Goal: Task Accomplishment & Management: Use online tool/utility

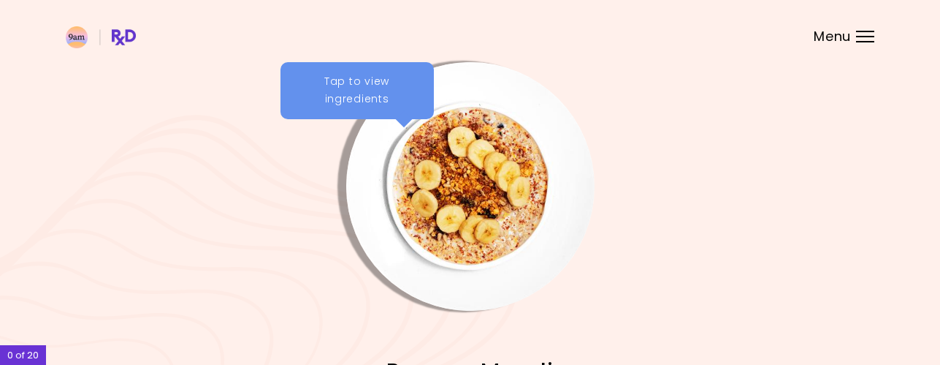
click at [867, 33] on div "Menu" at bounding box center [865, 37] width 18 height 12
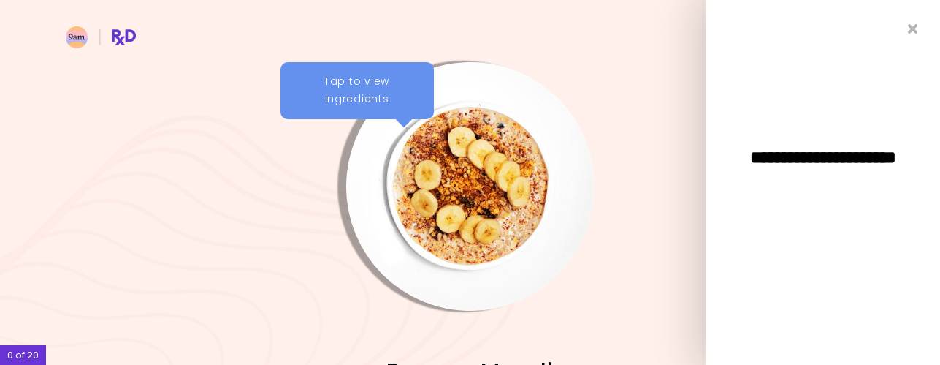
click at [867, 33] on div "**********" at bounding box center [824, 182] width 234 height 365
click at [698, 42] on header at bounding box center [470, 29] width 940 height 58
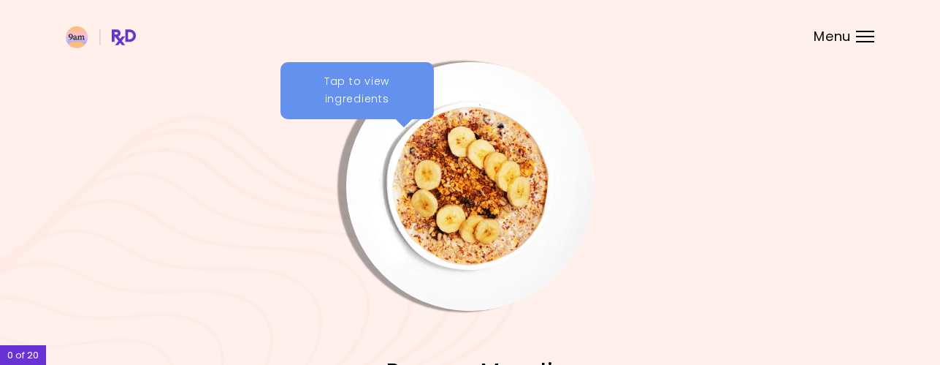
click at [361, 96] on div "Tap to view ingredients" at bounding box center [357, 90] width 153 height 57
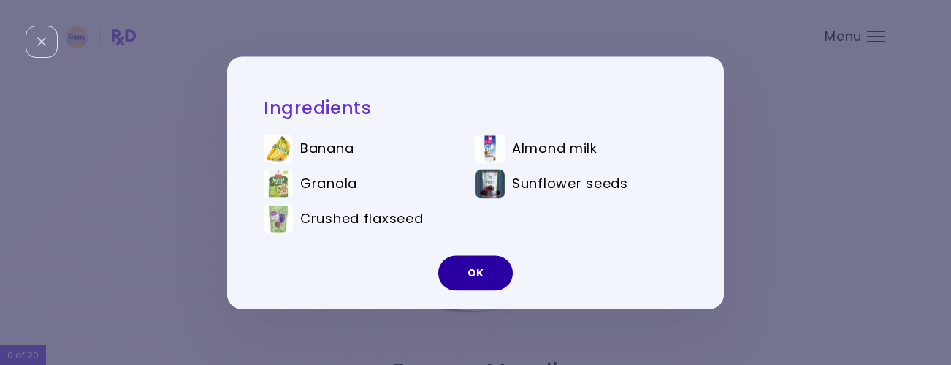
click at [481, 277] on button "OK" at bounding box center [475, 272] width 75 height 35
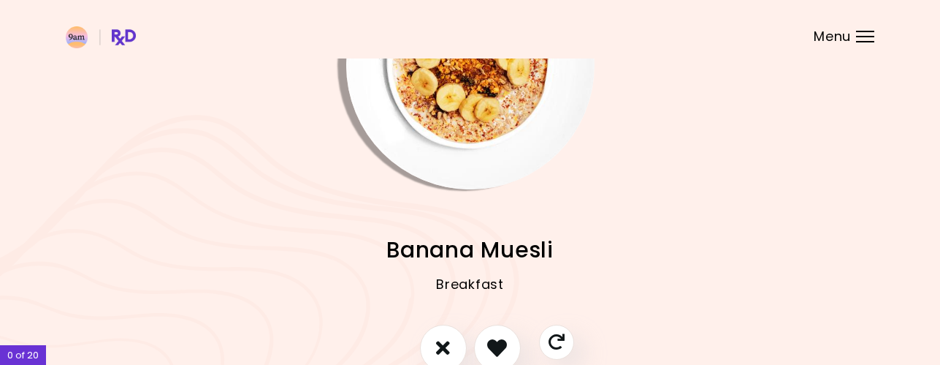
scroll to position [146, 0]
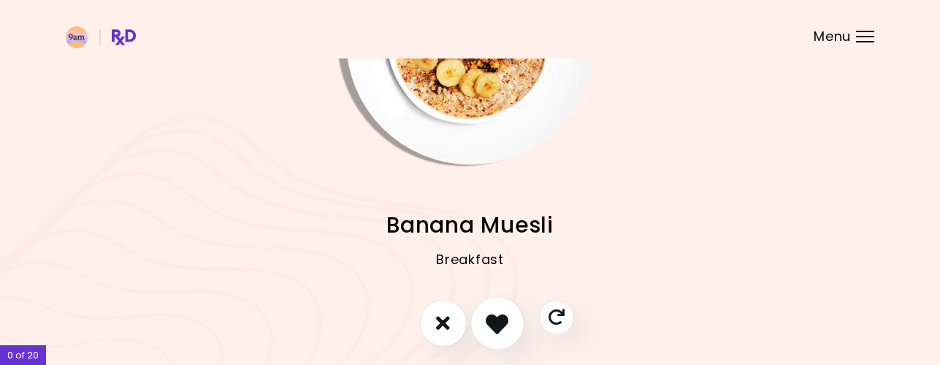
click at [506, 316] on icon "I like this recipe" at bounding box center [497, 322] width 23 height 23
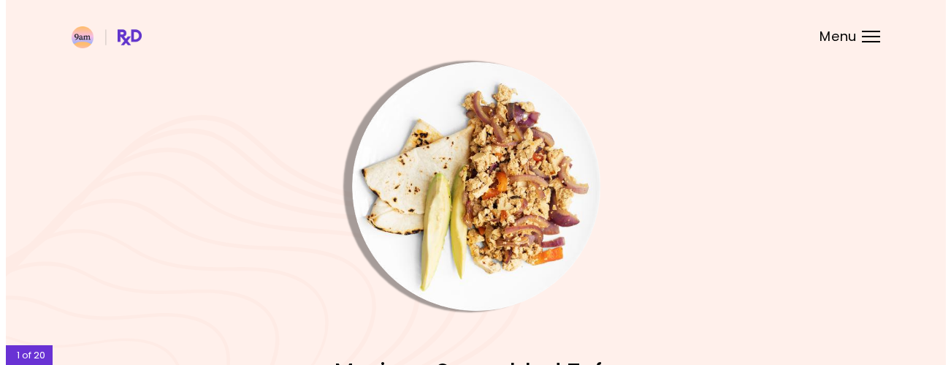
scroll to position [73, 0]
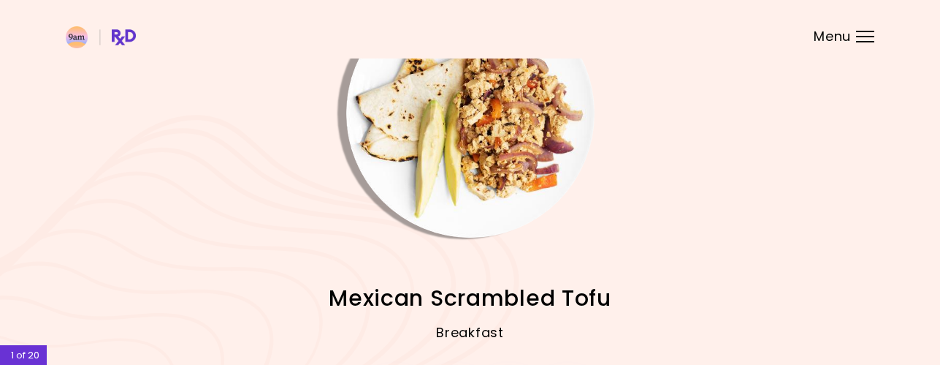
click at [432, 162] on img "Info - Mexican Scrambled Tofu" at bounding box center [470, 113] width 248 height 248
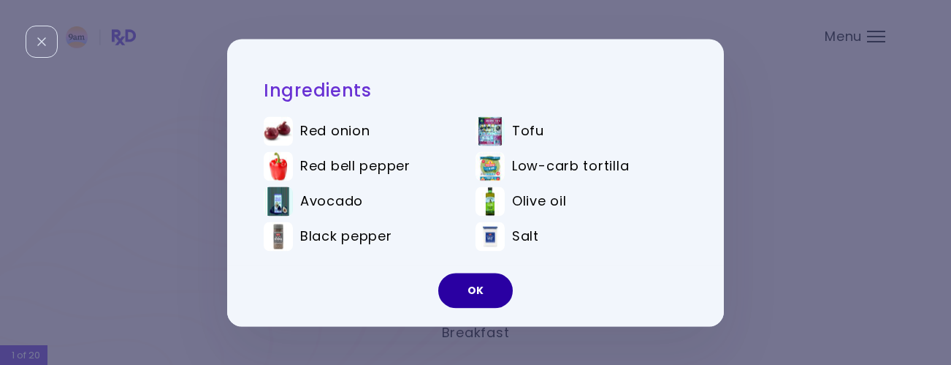
click at [497, 295] on button "OK" at bounding box center [475, 290] width 75 height 35
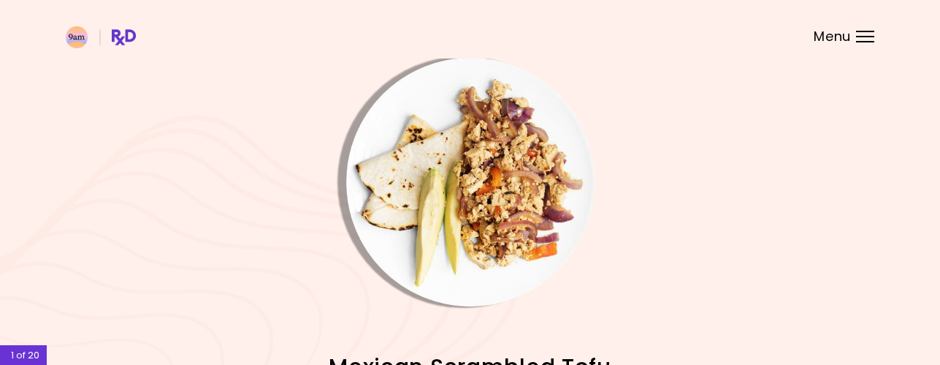
scroll to position [0, 0]
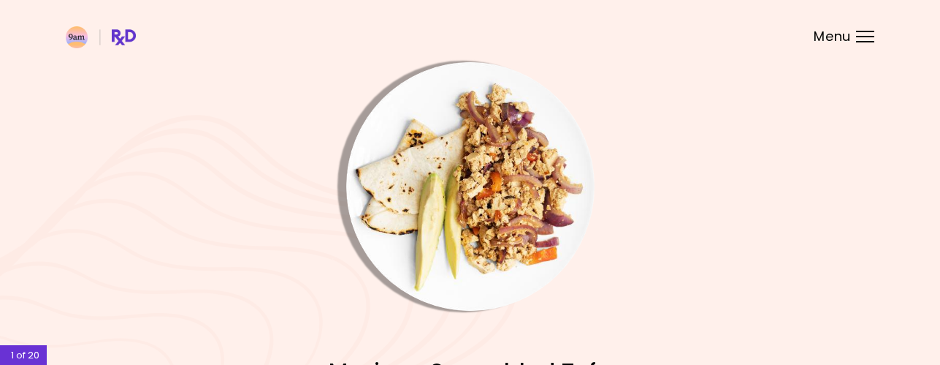
click at [857, 37] on div "Menu" at bounding box center [865, 37] width 18 height 12
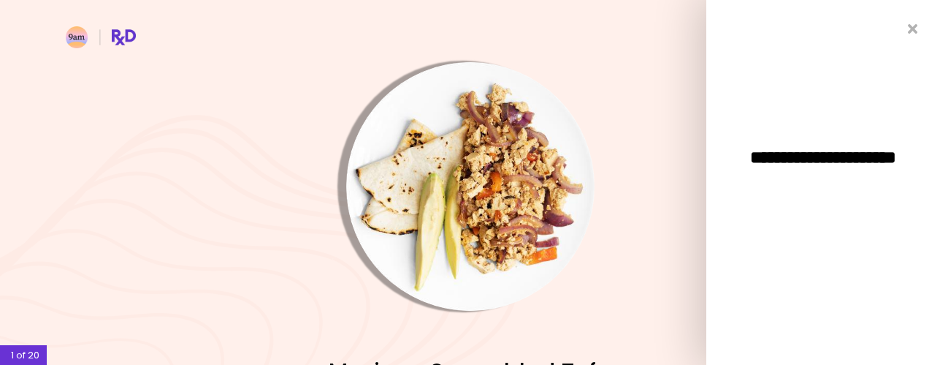
click at [818, 162] on span "**********" at bounding box center [824, 165] width 234 height 35
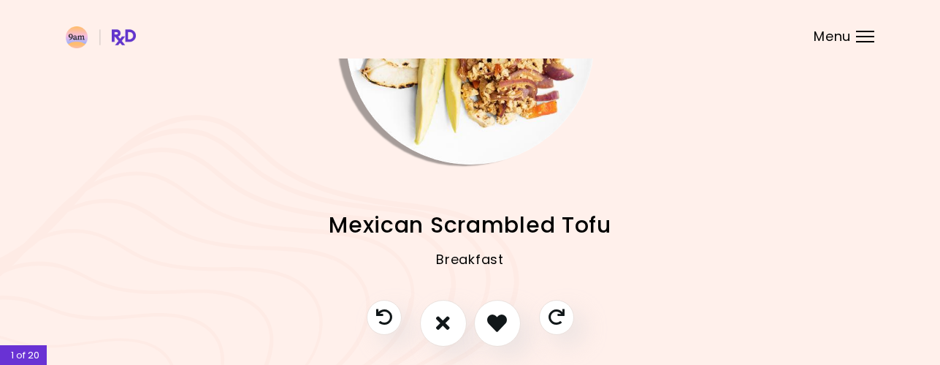
scroll to position [205, 0]
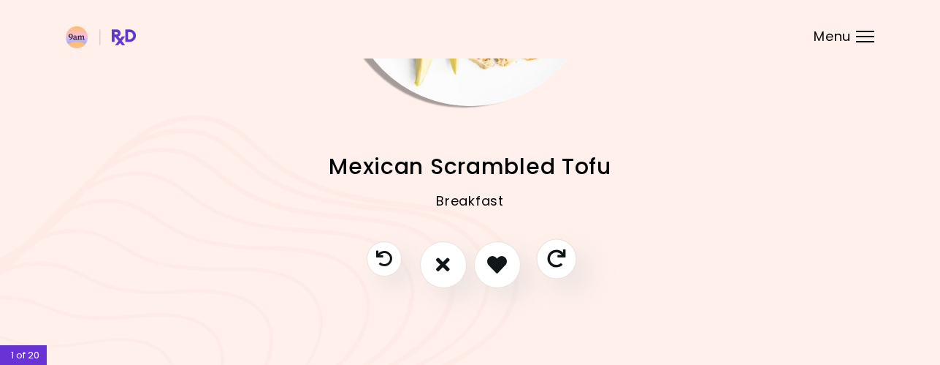
click at [559, 260] on icon "Skip" at bounding box center [556, 258] width 18 height 18
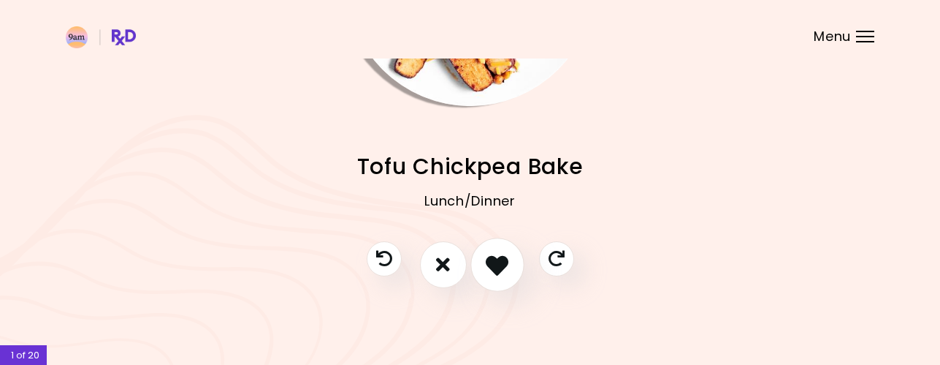
click at [493, 271] on icon "I like this recipe" at bounding box center [497, 264] width 23 height 23
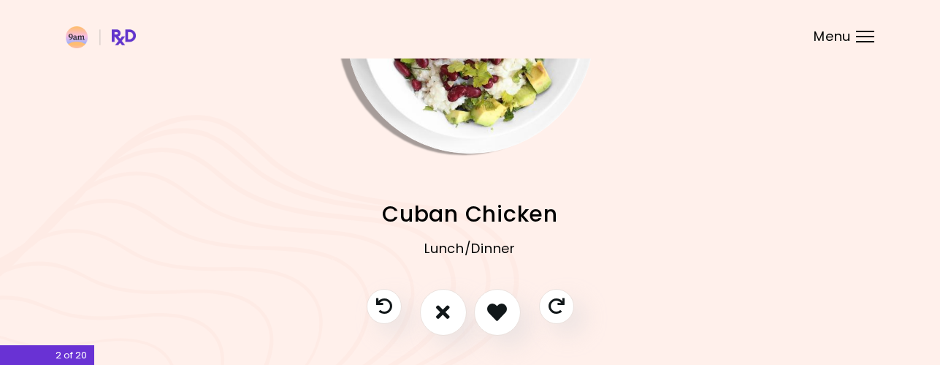
scroll to position [58, 0]
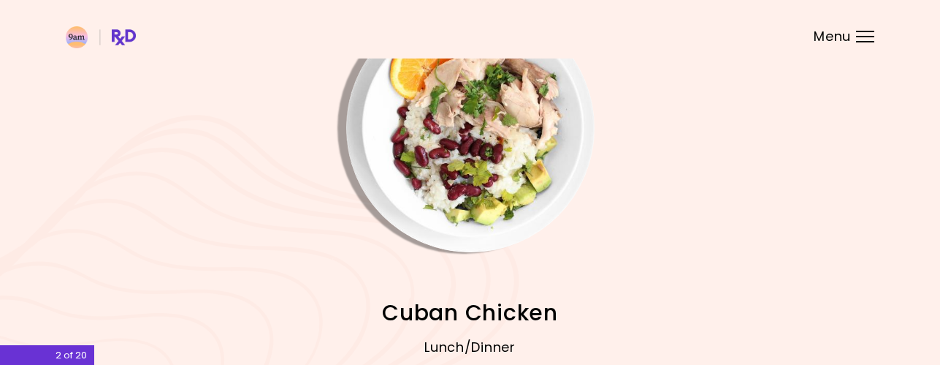
click at [496, 163] on img "Info - Cuban Chicken" at bounding box center [470, 128] width 248 height 248
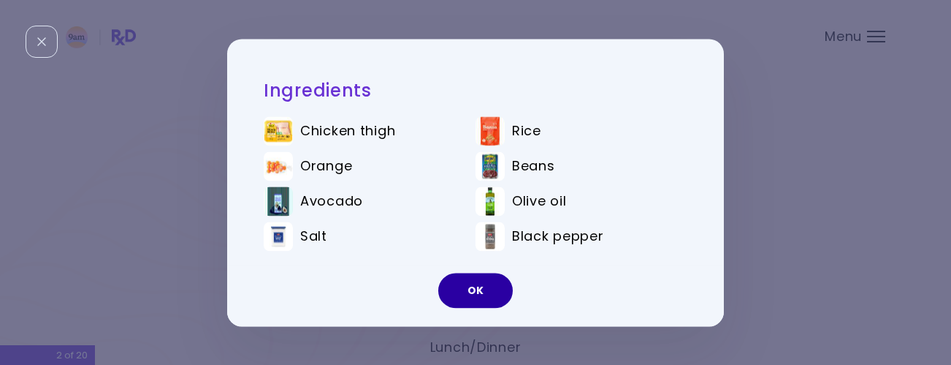
click at [485, 289] on button "OK" at bounding box center [475, 290] width 75 height 35
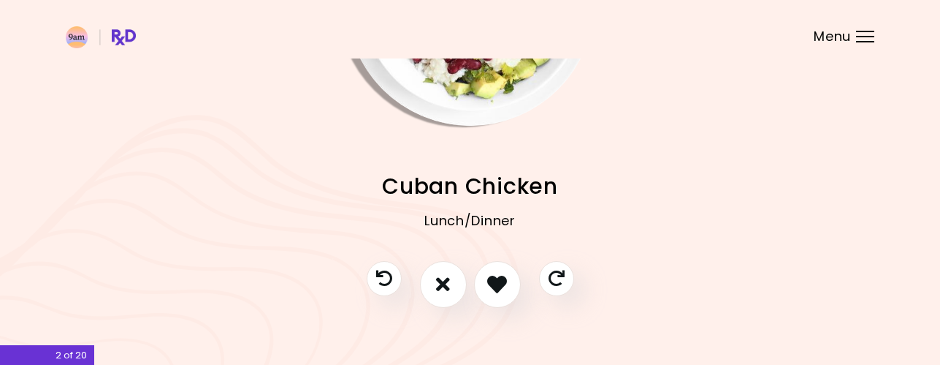
scroll to position [205, 0]
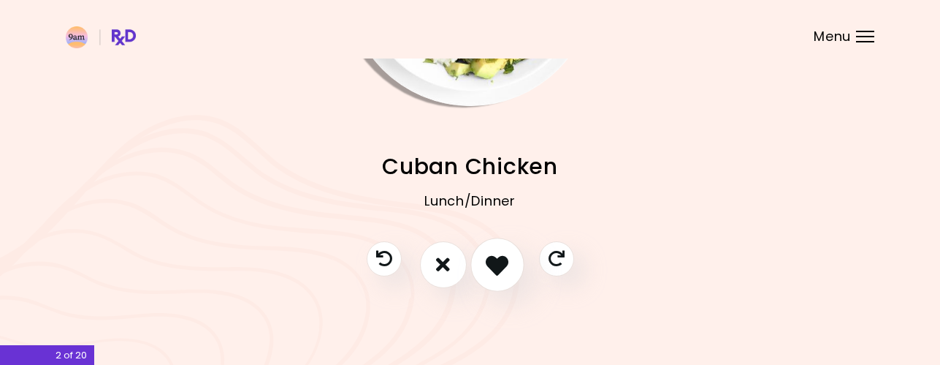
click at [492, 263] on icon "I like this recipe" at bounding box center [497, 264] width 23 height 23
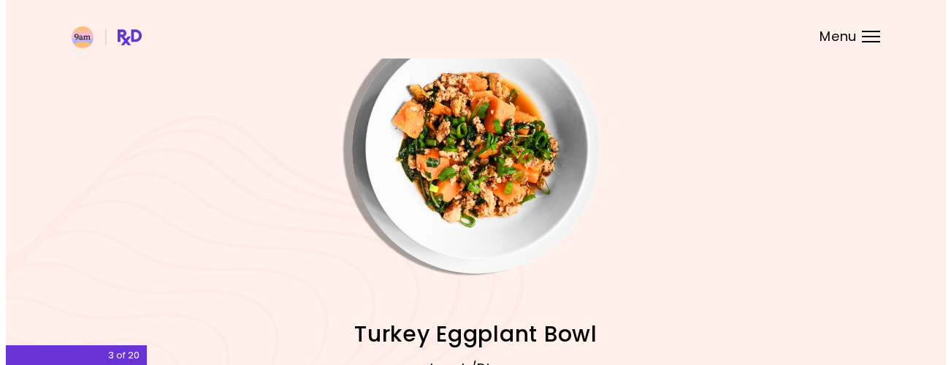
scroll to position [73, 0]
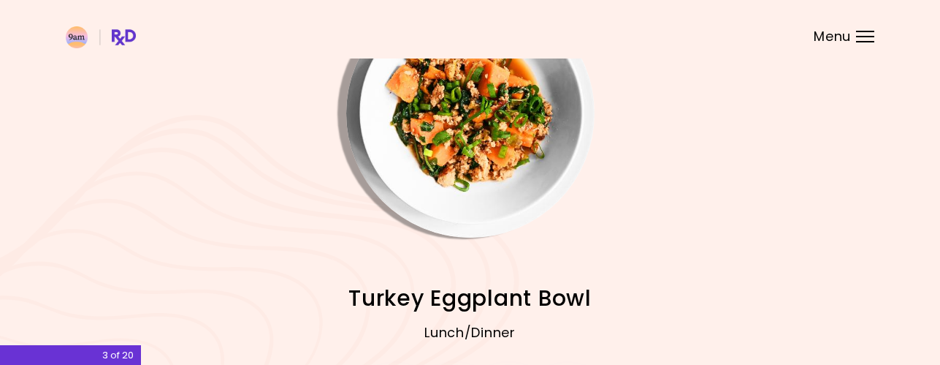
click at [453, 100] on img "Info - Turkey Eggplant Bowl" at bounding box center [470, 113] width 248 height 248
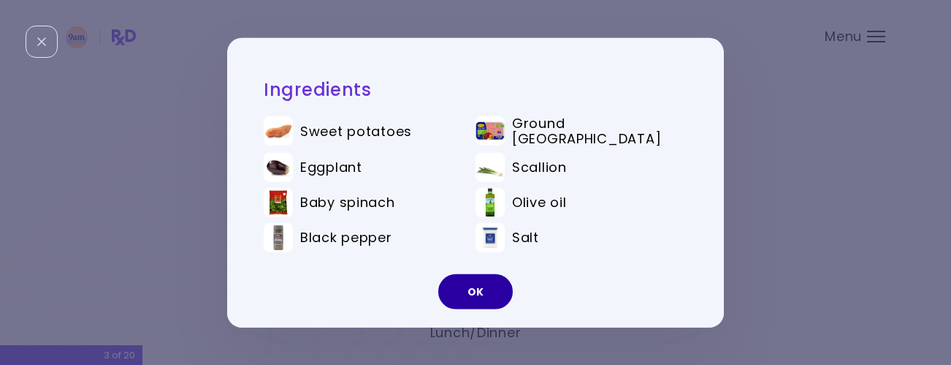
click at [492, 286] on button "OK" at bounding box center [475, 291] width 75 height 35
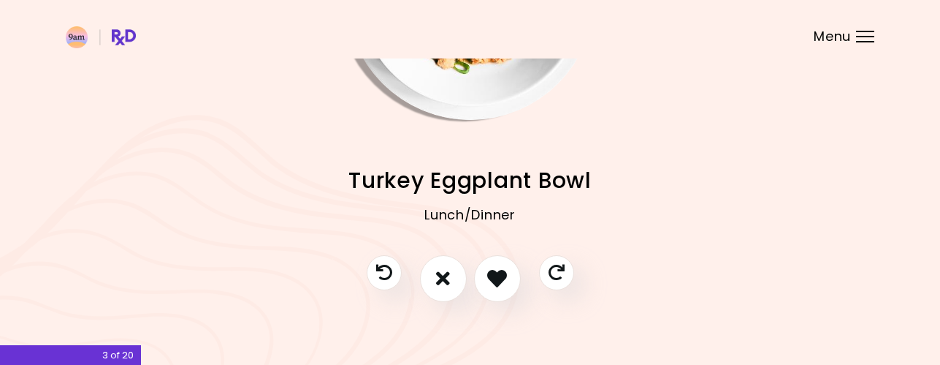
scroll to position [205, 0]
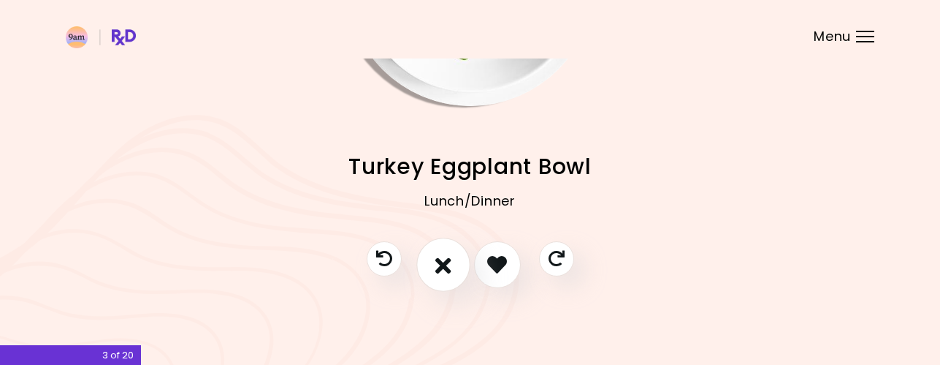
click at [461, 261] on button "I don't like this recipe" at bounding box center [443, 264] width 54 height 54
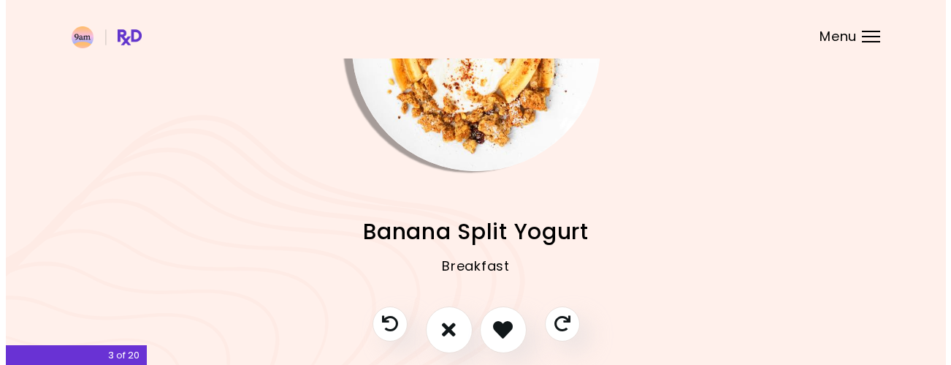
scroll to position [146, 0]
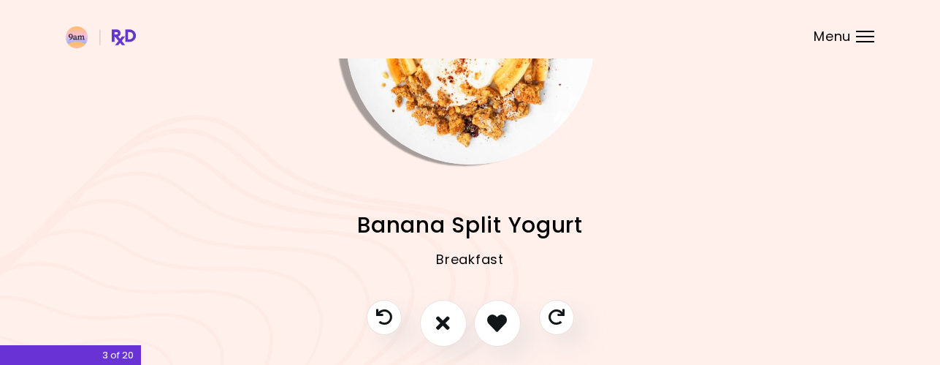
click at [495, 119] on img "Info - Banana Split Yogurt" at bounding box center [470, 40] width 248 height 248
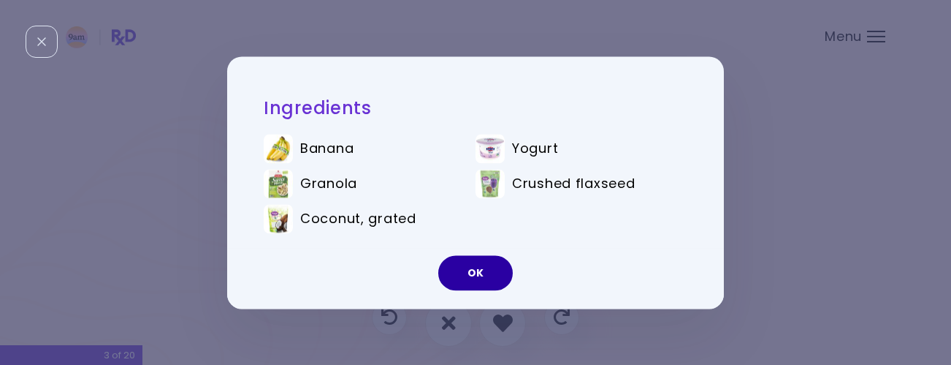
click at [481, 269] on button "OK" at bounding box center [475, 272] width 75 height 35
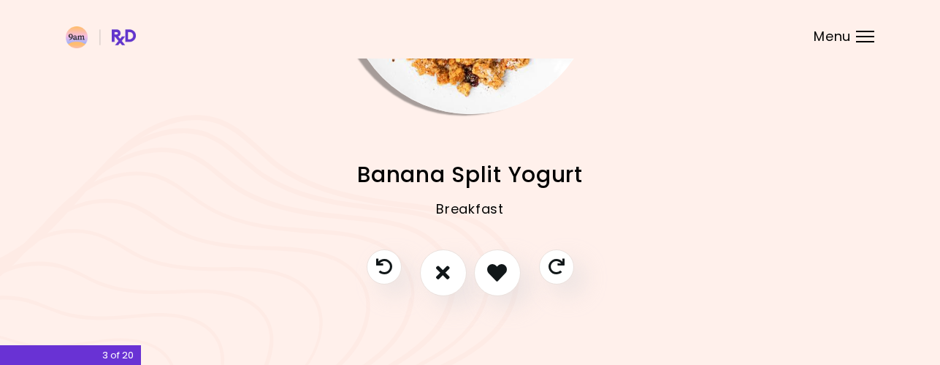
scroll to position [205, 0]
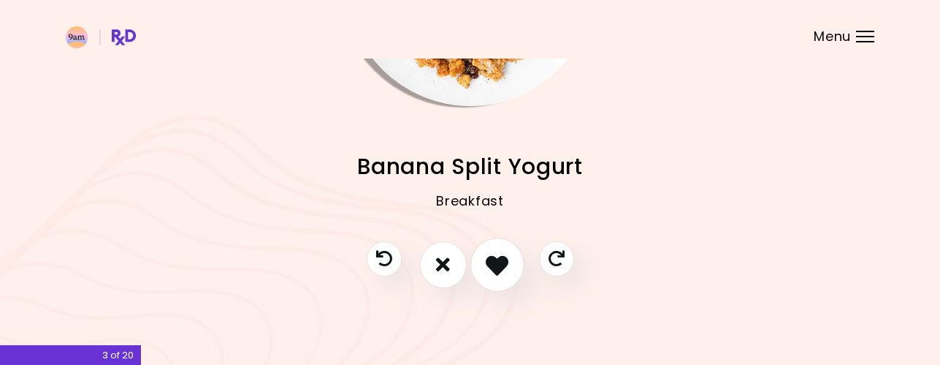
click at [508, 265] on icon "I like this recipe" at bounding box center [497, 264] width 23 height 23
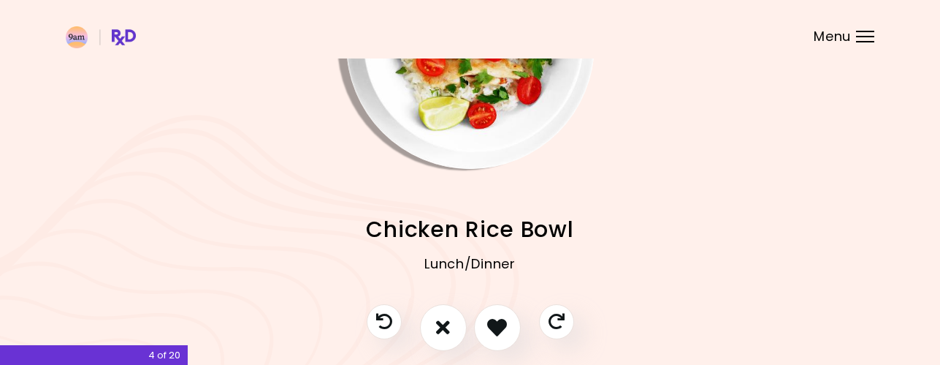
scroll to position [58, 0]
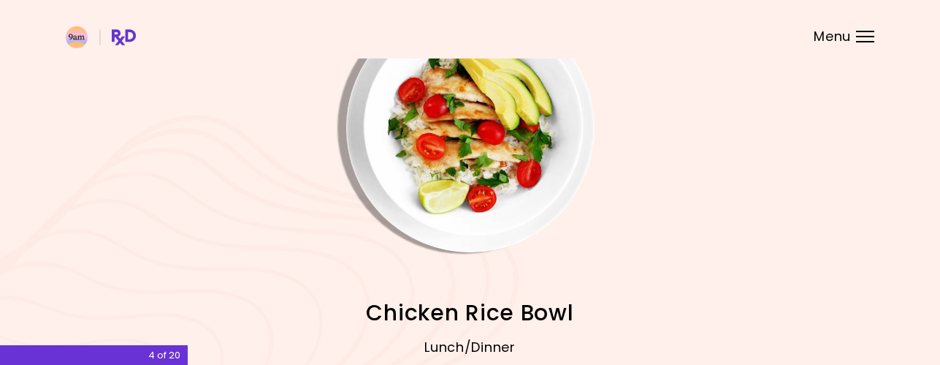
click at [493, 135] on img "Info - Chicken Rice Bowl" at bounding box center [470, 128] width 248 height 248
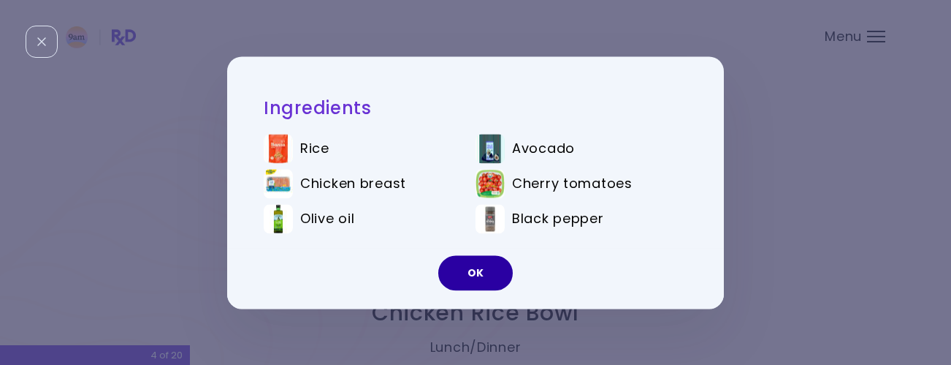
click at [478, 276] on button "OK" at bounding box center [475, 272] width 75 height 35
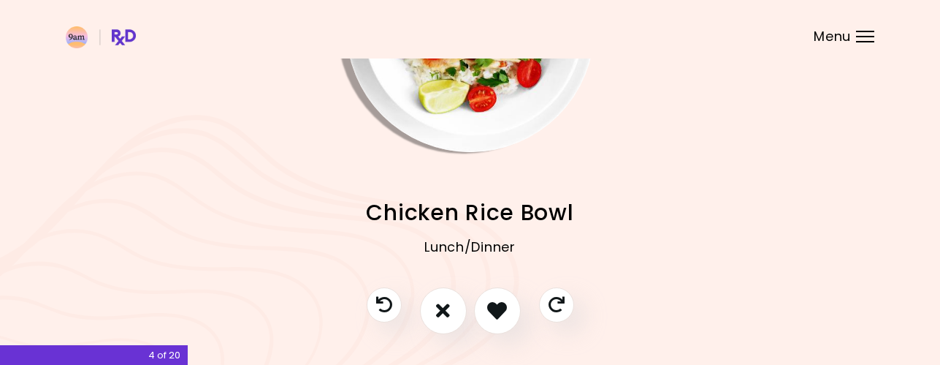
scroll to position [205, 0]
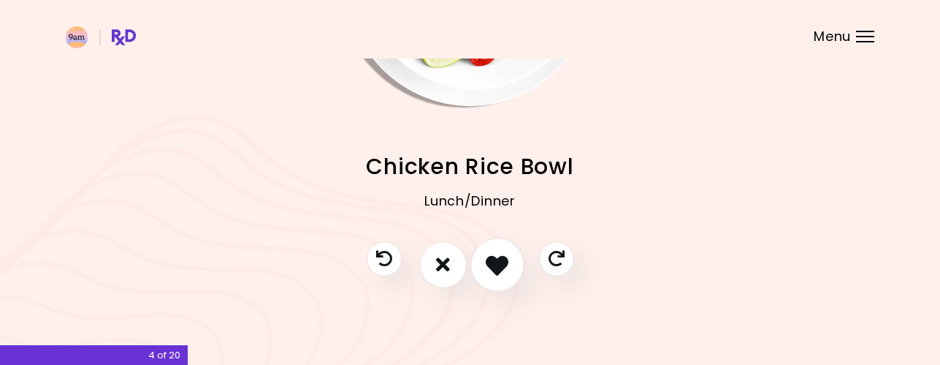
click at [489, 265] on icon "I like this recipe" at bounding box center [497, 264] width 23 height 23
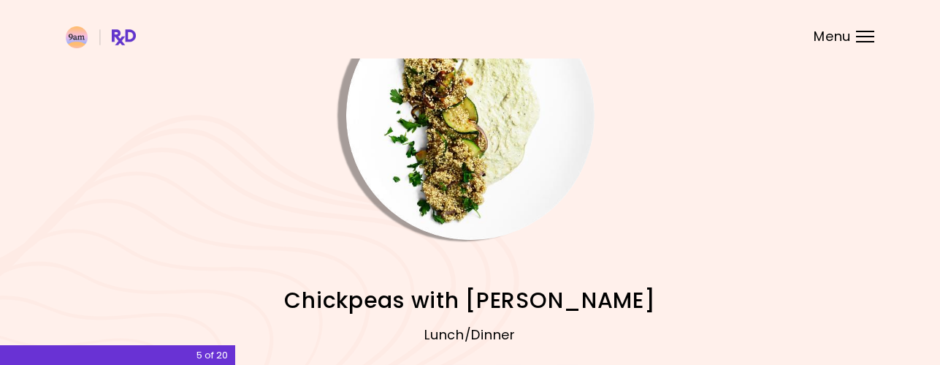
scroll to position [58, 0]
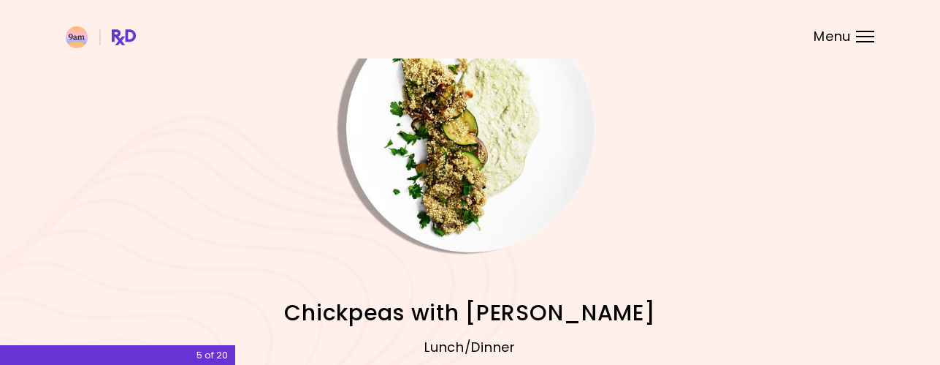
click at [490, 118] on img "Info - Chickpeas with Zucchini" at bounding box center [470, 128] width 248 height 248
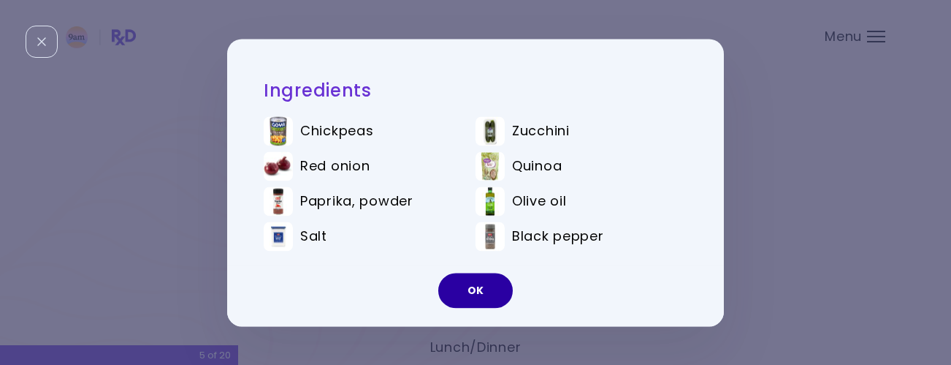
click at [472, 305] on button "OK" at bounding box center [475, 290] width 75 height 35
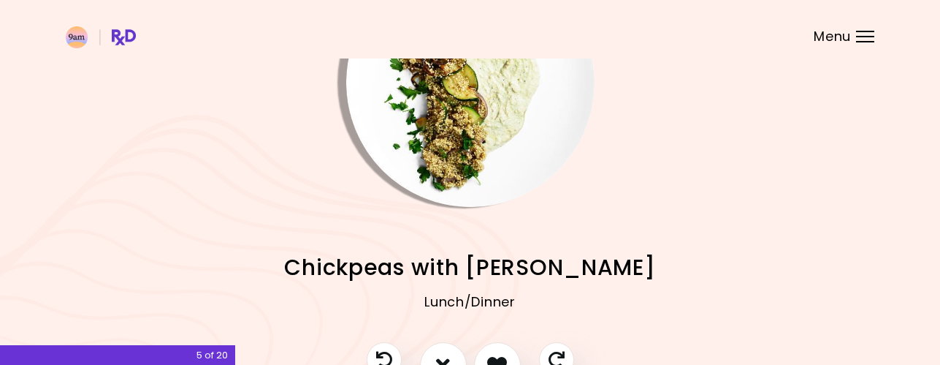
scroll to position [205, 0]
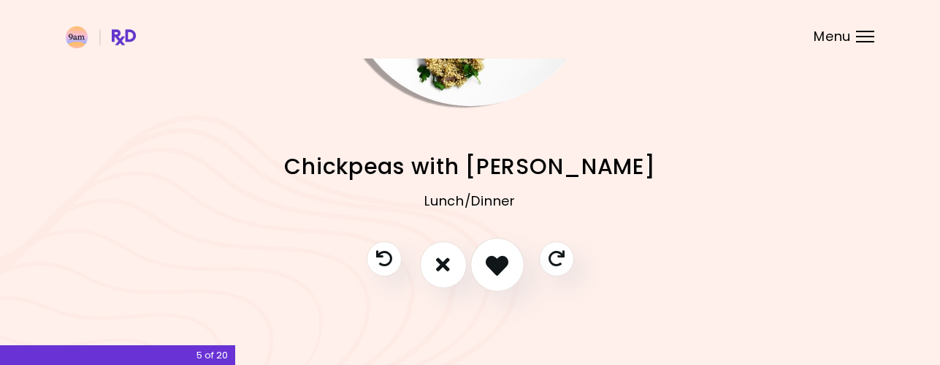
click at [510, 267] on button "I like this recipe" at bounding box center [498, 264] width 54 height 54
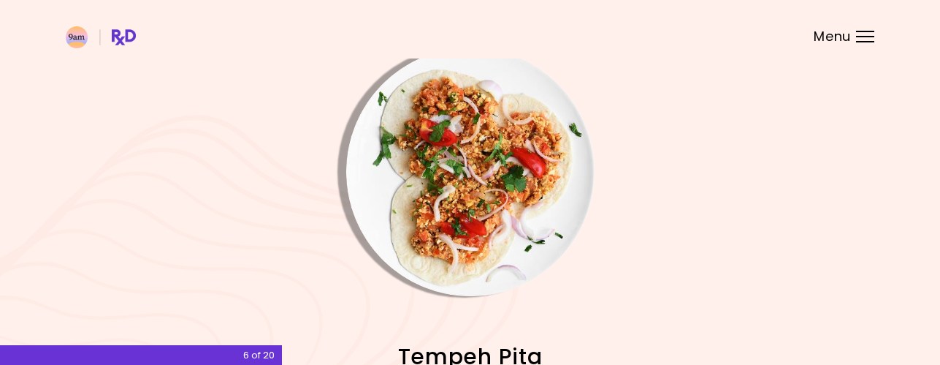
scroll to position [0, 0]
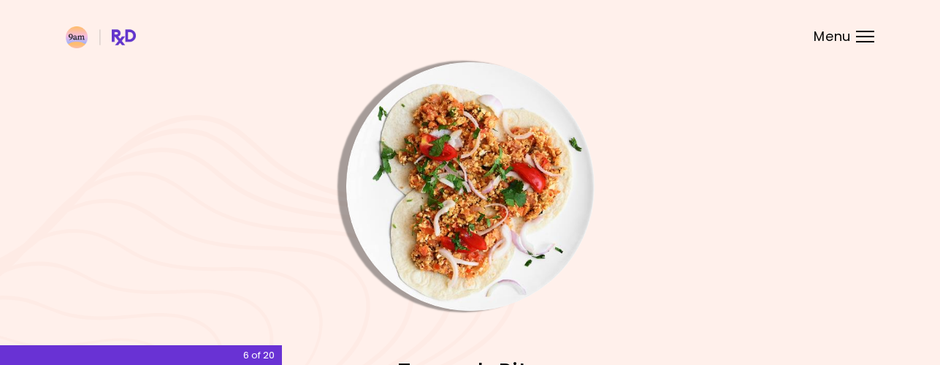
click at [473, 186] on img "Info - Tempeh Pita" at bounding box center [470, 186] width 248 height 248
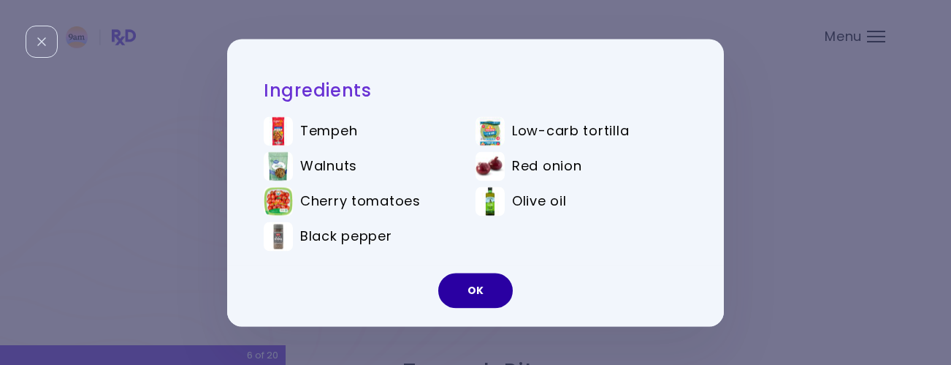
click at [479, 287] on button "OK" at bounding box center [475, 290] width 75 height 35
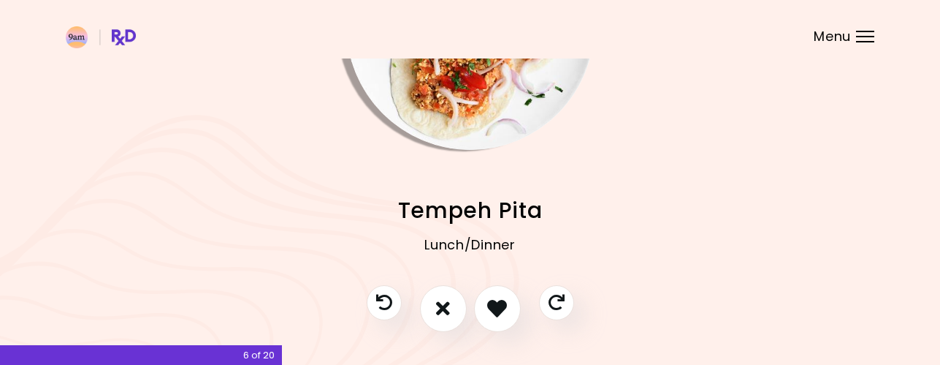
scroll to position [205, 0]
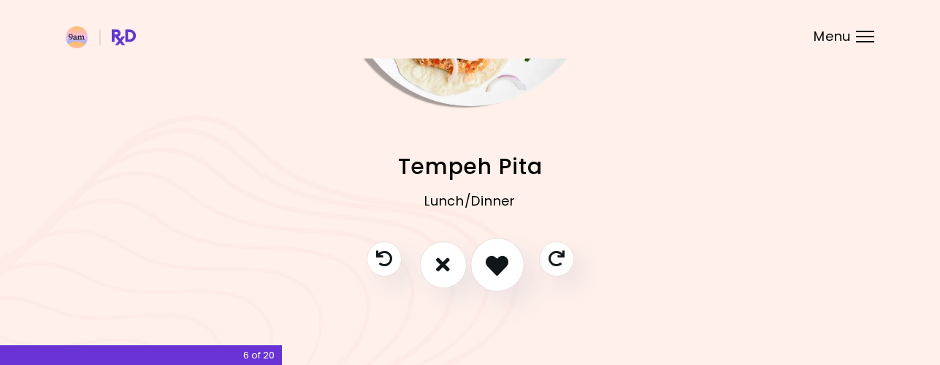
click at [501, 263] on icon "I like this recipe" at bounding box center [497, 264] width 23 height 23
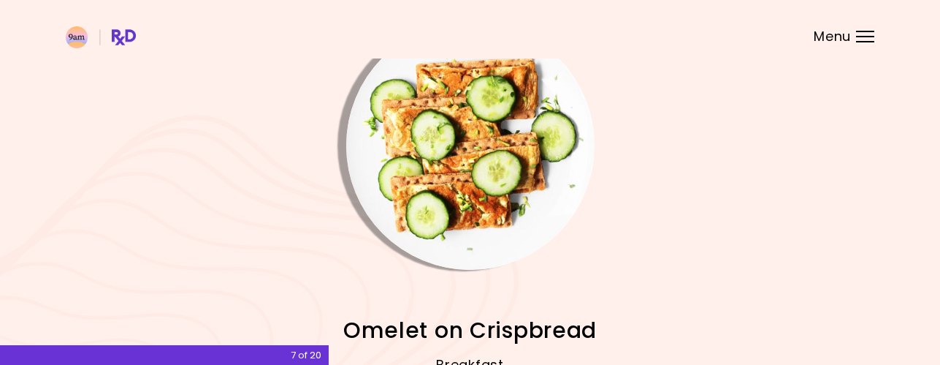
scroll to position [0, 0]
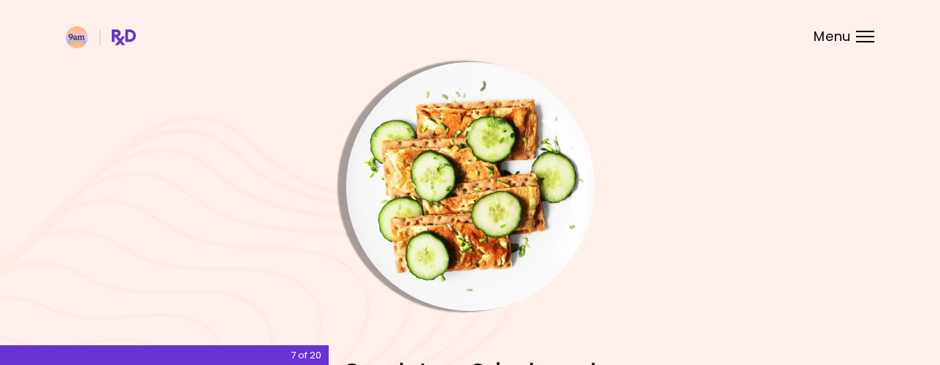
click at [500, 172] on img "Info - Omelet on Crispbread" at bounding box center [470, 186] width 248 height 248
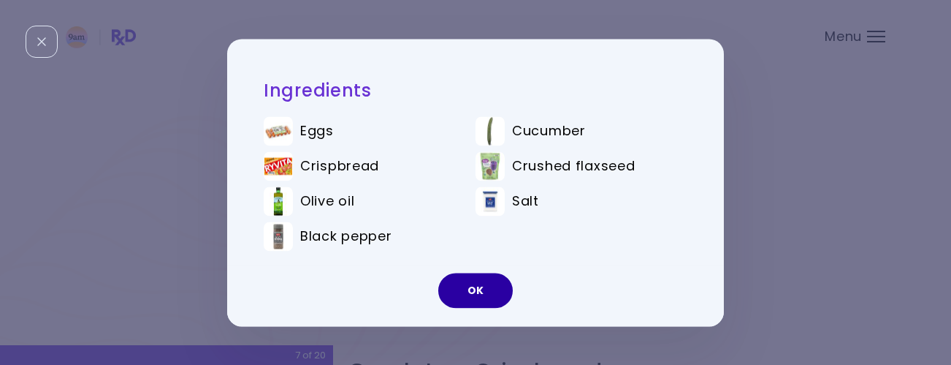
click at [495, 289] on button "OK" at bounding box center [475, 290] width 75 height 35
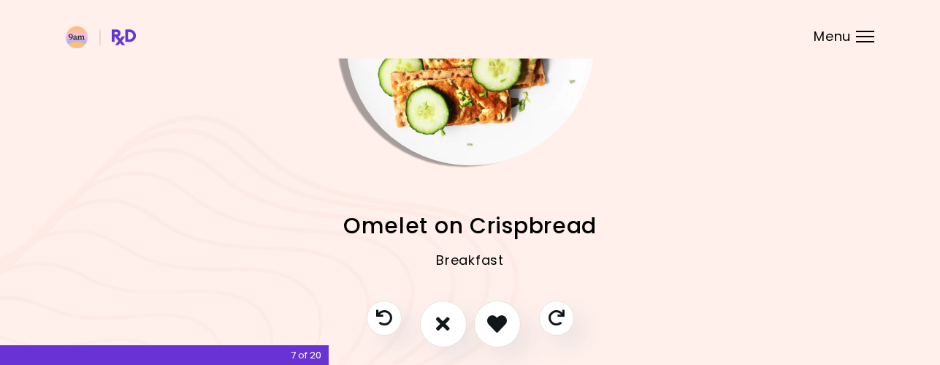
scroll to position [146, 0]
click at [492, 313] on icon "I like this recipe" at bounding box center [497, 322] width 23 height 23
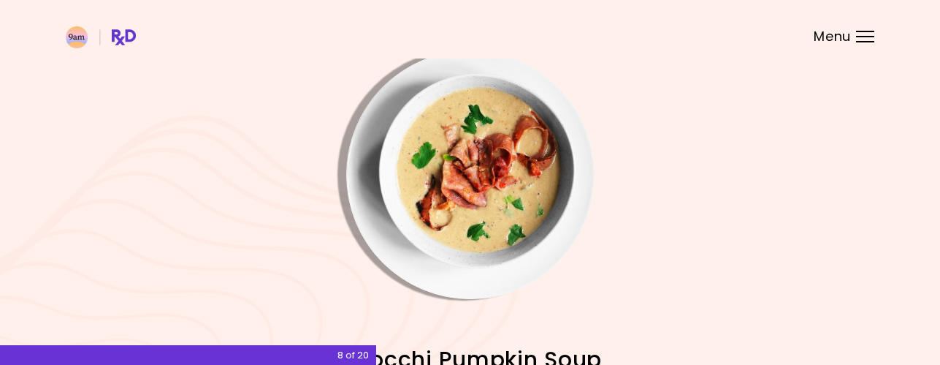
scroll to position [0, 0]
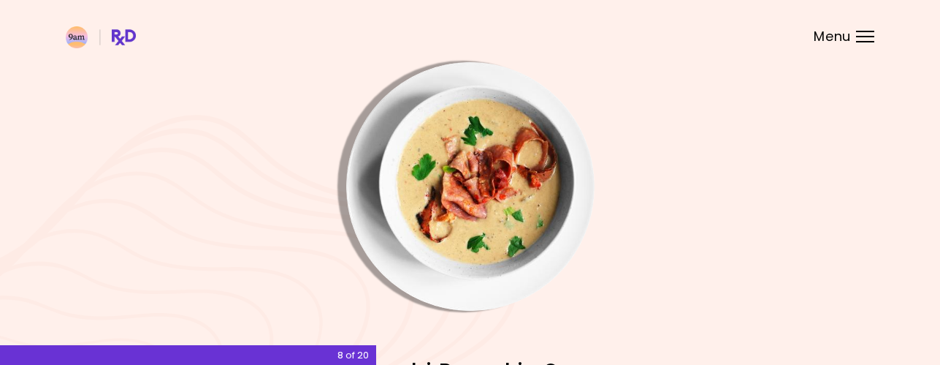
click at [506, 185] on img "Info - Gnocchi Pumpkin Soup" at bounding box center [470, 186] width 248 height 248
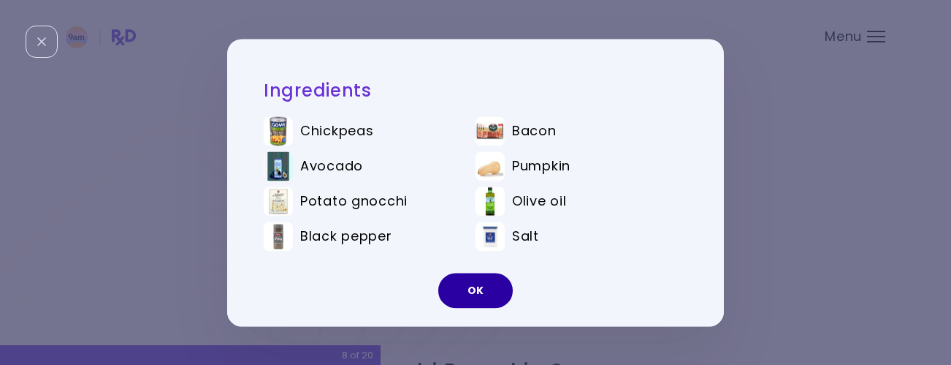
click at [482, 292] on button "OK" at bounding box center [475, 290] width 75 height 35
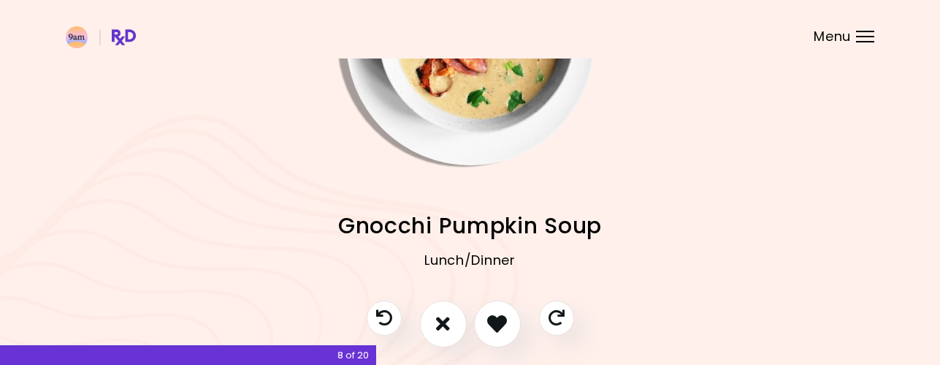
scroll to position [146, 0]
click at [444, 325] on icon "I don't like this recipe" at bounding box center [443, 322] width 16 height 23
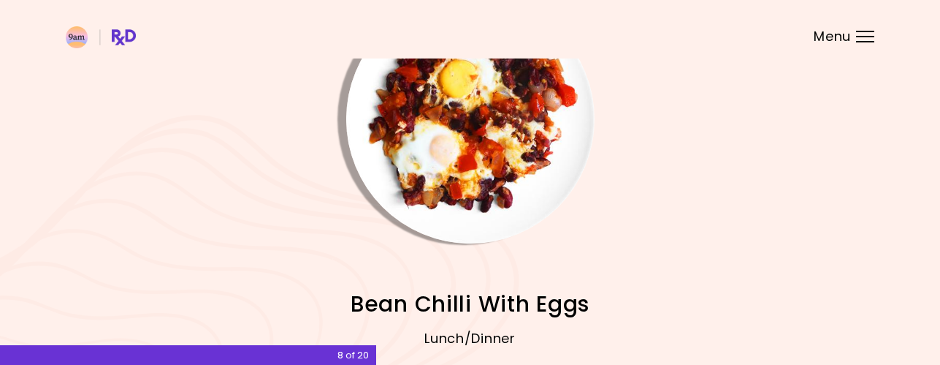
scroll to position [0, 0]
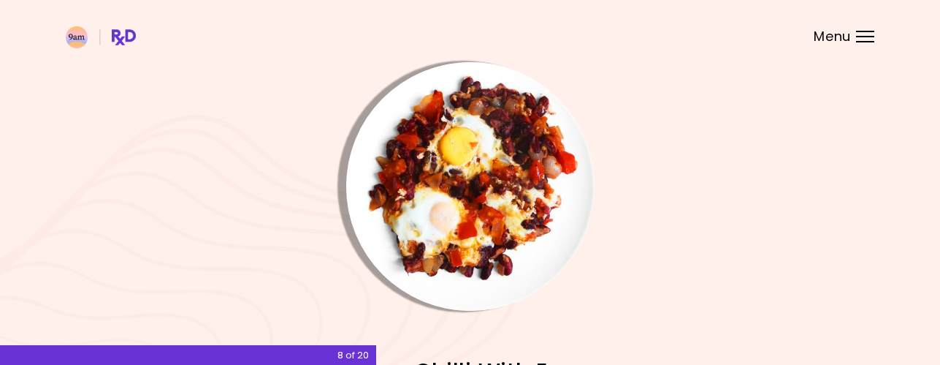
click at [498, 213] on img "Info - Bean Chilli With Eggs" at bounding box center [470, 186] width 248 height 248
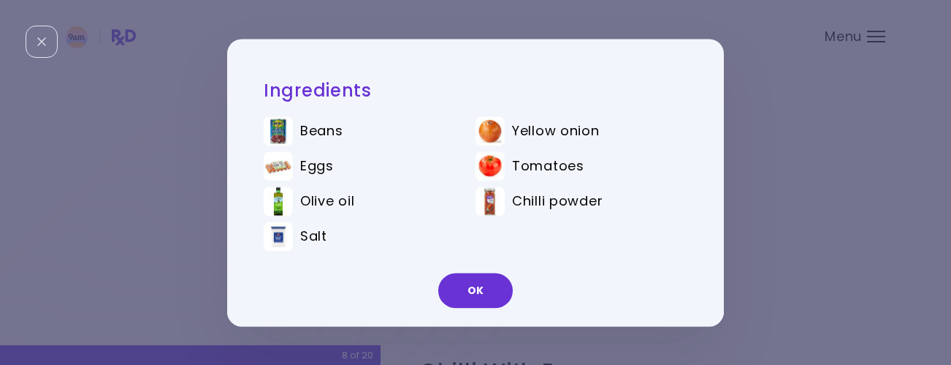
click at [764, 243] on div "Ingredients Beans Yellow onion Eggs Tomatoes Olive oil Chilli powder Salt OK" at bounding box center [475, 182] width 951 height 365
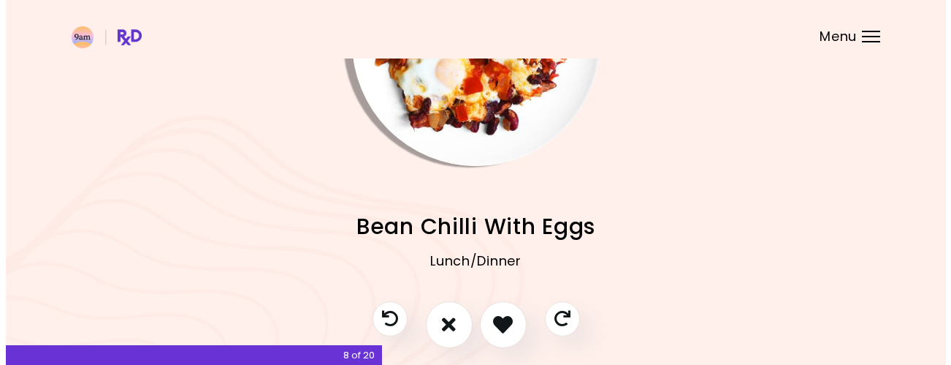
scroll to position [146, 0]
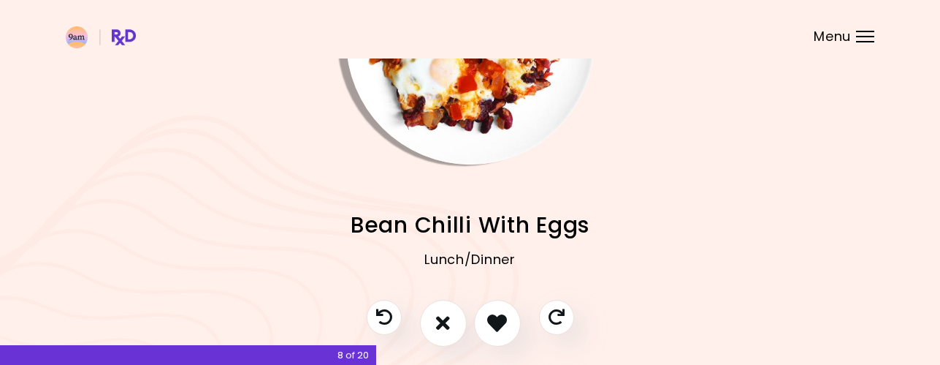
click at [477, 141] on img "Info - Bean Chilli With Eggs" at bounding box center [470, 40] width 248 height 248
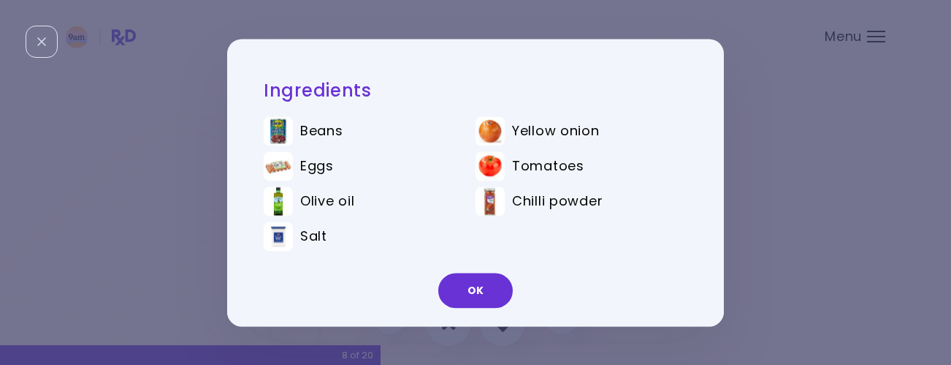
click at [798, 145] on div "Ingredients Beans Yellow onion Eggs Tomatoes Olive oil Chilli powder Salt OK" at bounding box center [475, 182] width 951 height 365
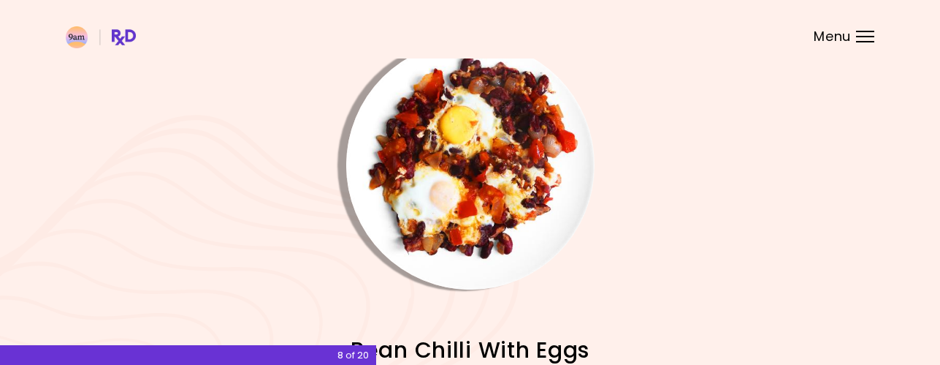
scroll to position [0, 0]
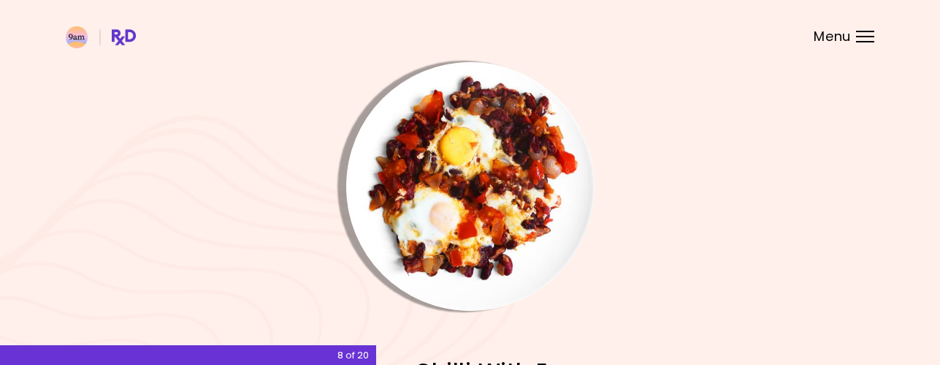
click at [463, 216] on img "Info - Bean Chilli With Eggs" at bounding box center [470, 186] width 248 height 248
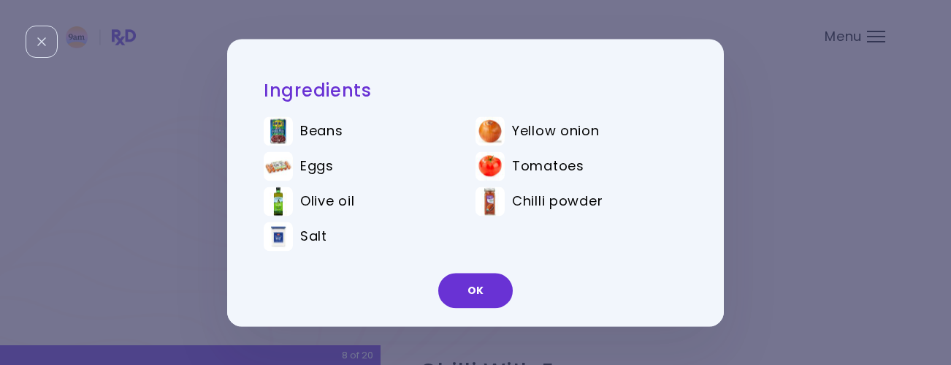
click at [854, 218] on div "Ingredients Beans Yellow onion Eggs Tomatoes Olive oil Chilli powder Salt OK" at bounding box center [475, 182] width 951 height 365
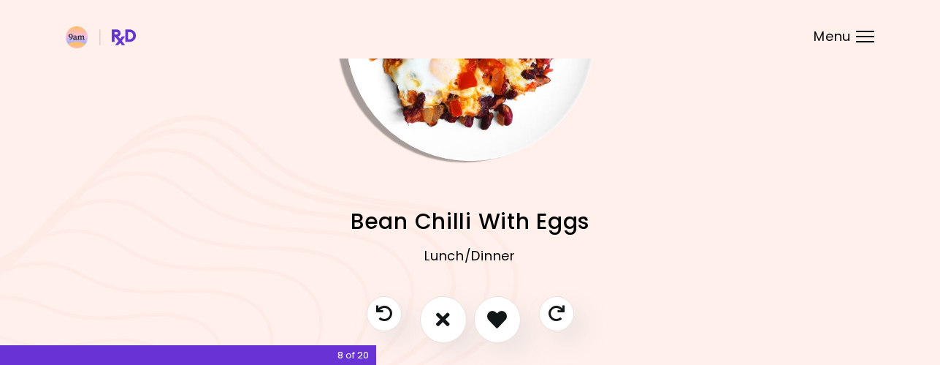
scroll to position [205, 0]
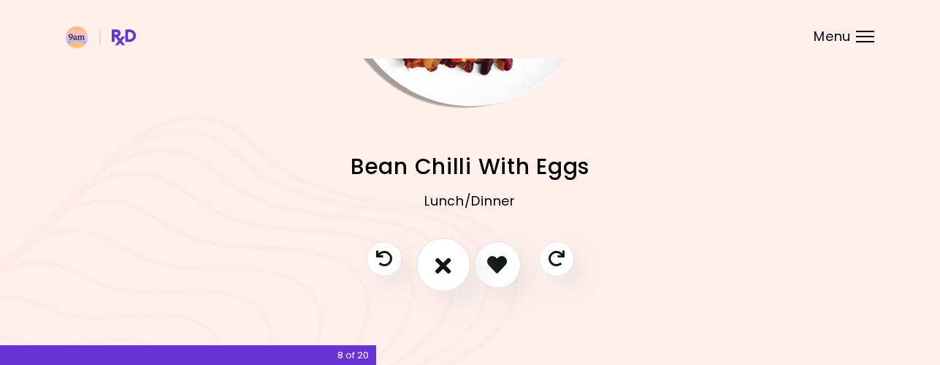
click at [443, 283] on button "I don't like this recipe" at bounding box center [443, 264] width 54 height 54
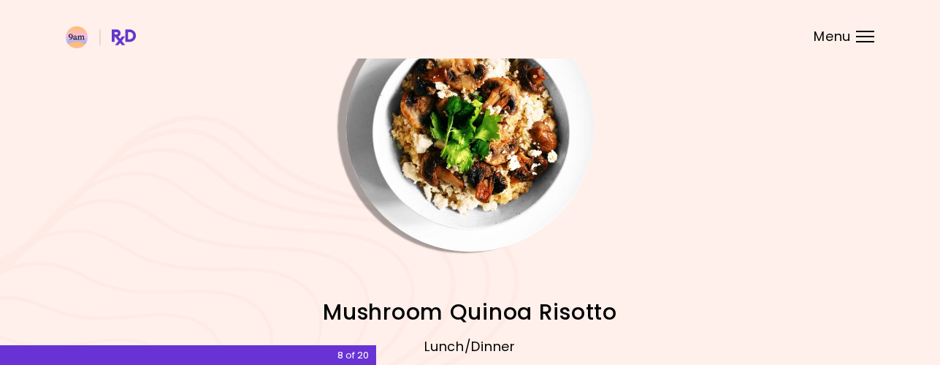
scroll to position [58, 0]
click at [510, 202] on img "Info - Mushroom Quinoa Risotto" at bounding box center [470, 128] width 248 height 248
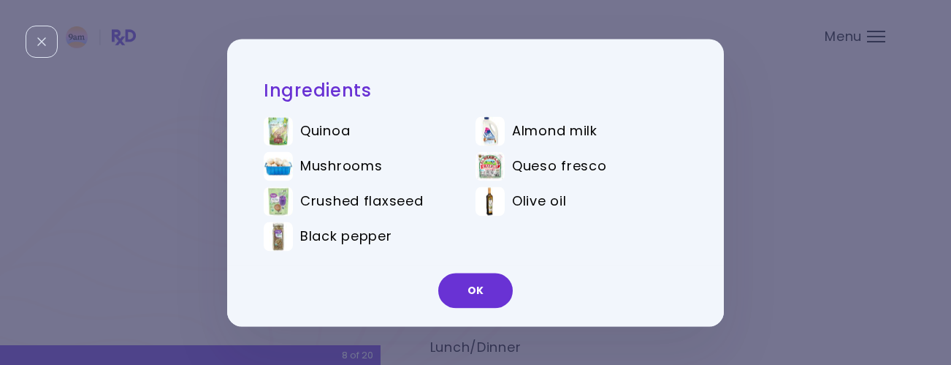
click at [747, 202] on div "Ingredients Quinoa Almond milk Mushrooms Queso fresco Crushed flaxseed Olive oi…" at bounding box center [475, 182] width 951 height 365
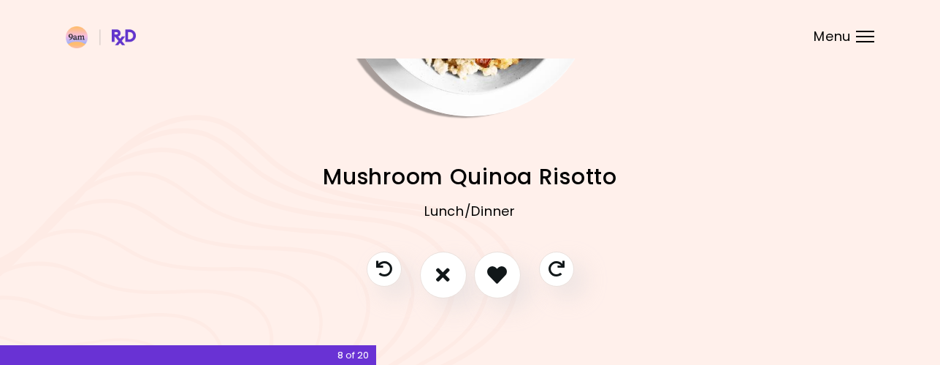
scroll to position [205, 0]
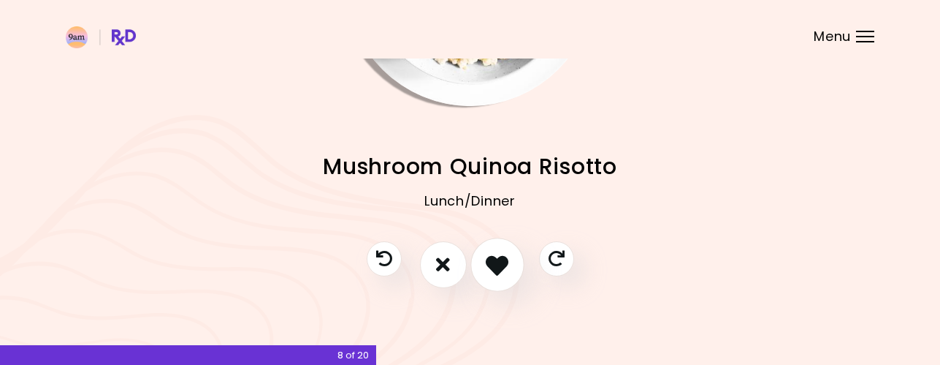
click at [498, 273] on icon "I like this recipe" at bounding box center [497, 264] width 23 height 23
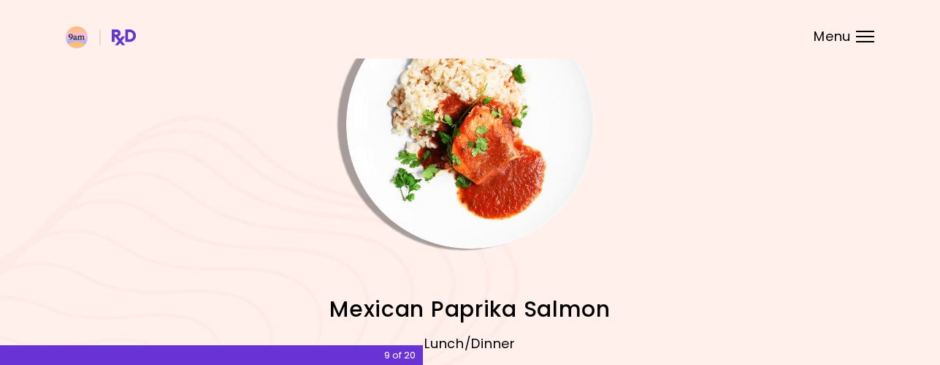
scroll to position [58, 0]
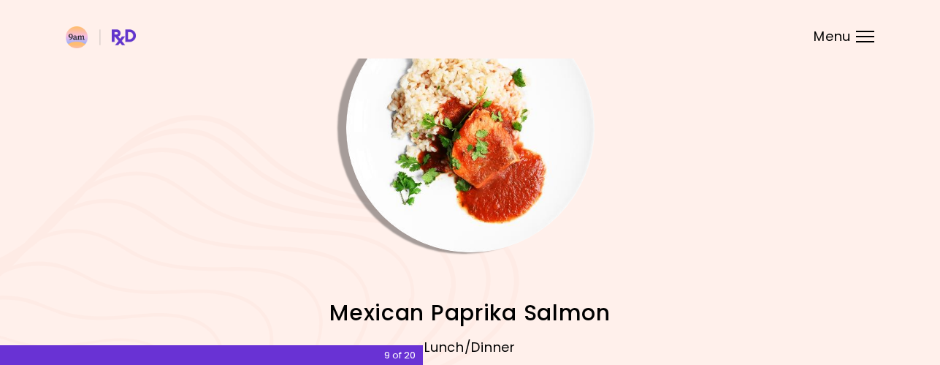
click at [470, 183] on img "Info - Mexican Paprika Salmon" at bounding box center [470, 128] width 248 height 248
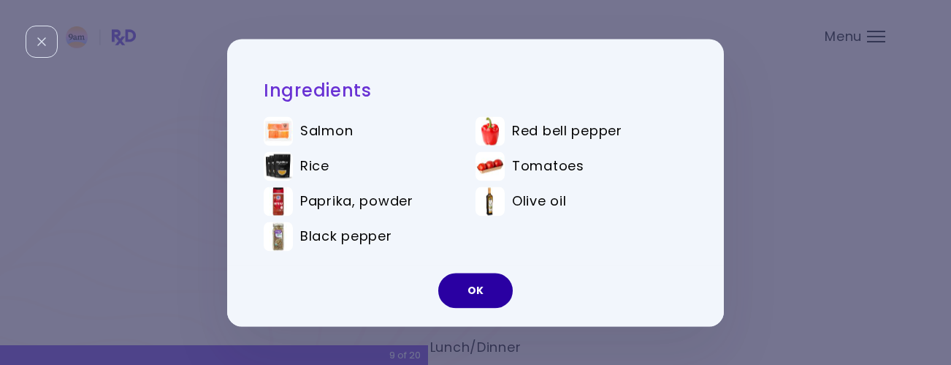
click at [478, 297] on button "OK" at bounding box center [475, 290] width 75 height 35
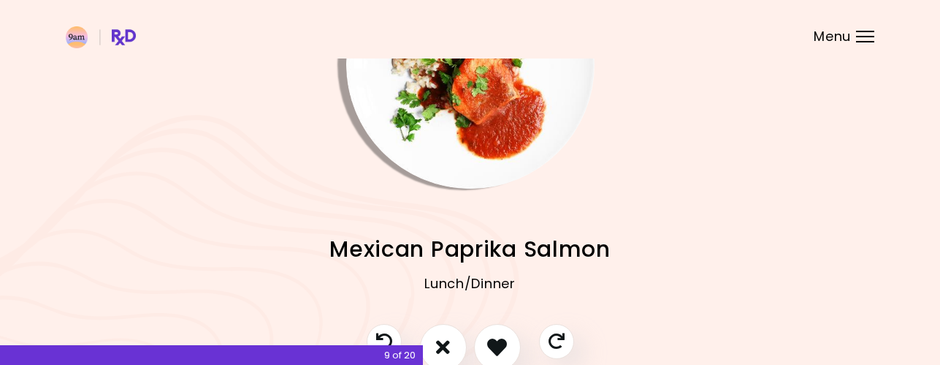
scroll to position [205, 0]
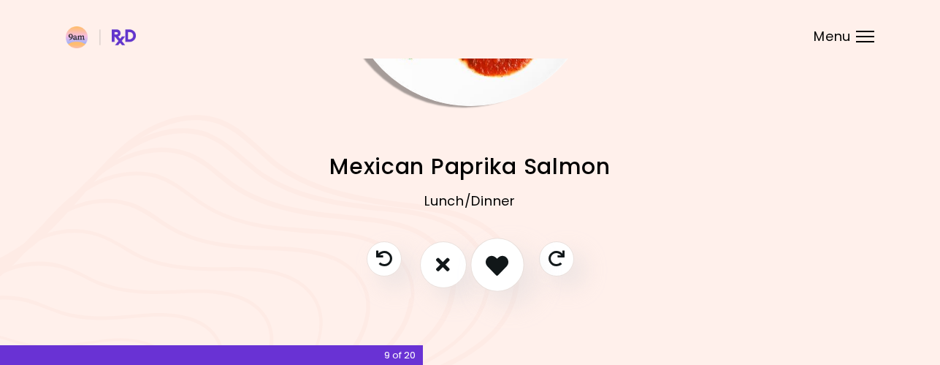
click at [494, 268] on icon "I like this recipe" at bounding box center [497, 264] width 23 height 23
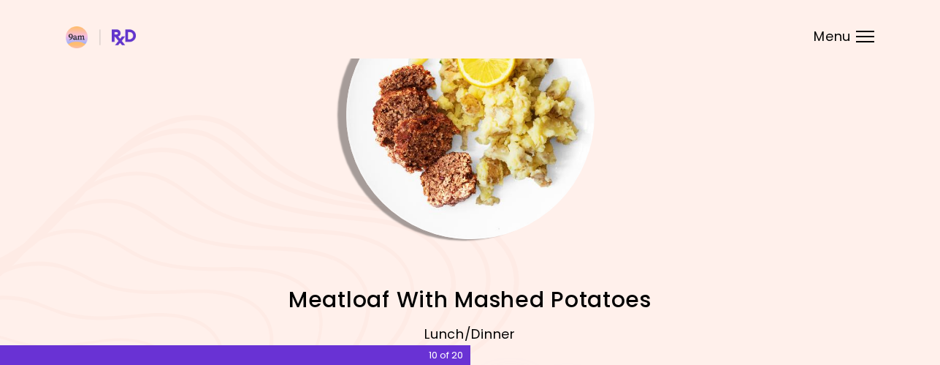
scroll to position [58, 0]
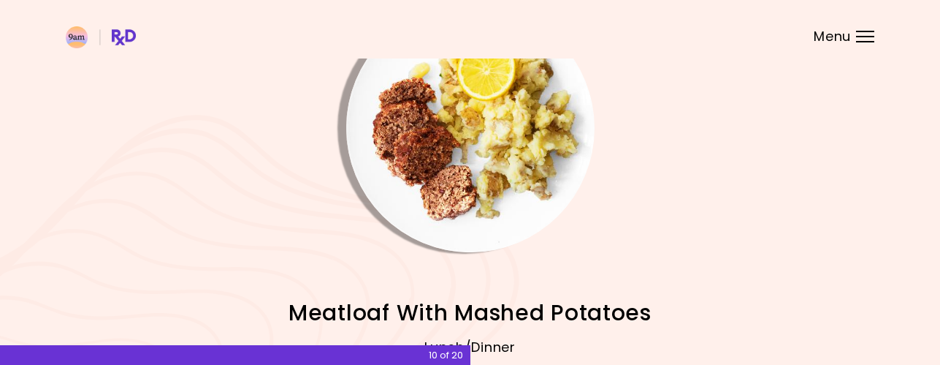
click at [495, 231] on img "Info - Meatloaf With Mashed Potatoes" at bounding box center [470, 128] width 248 height 248
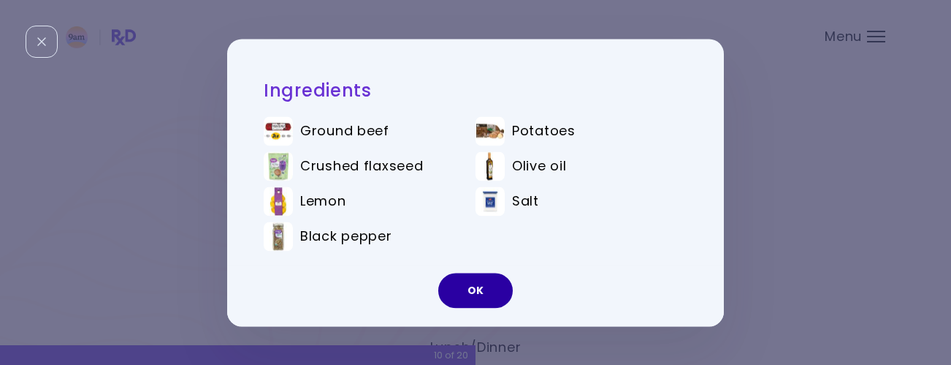
click at [493, 291] on button "OK" at bounding box center [475, 290] width 75 height 35
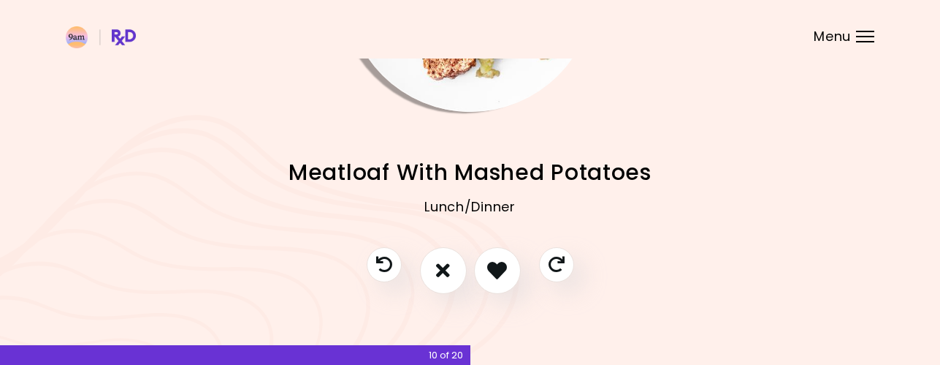
scroll to position [205, 0]
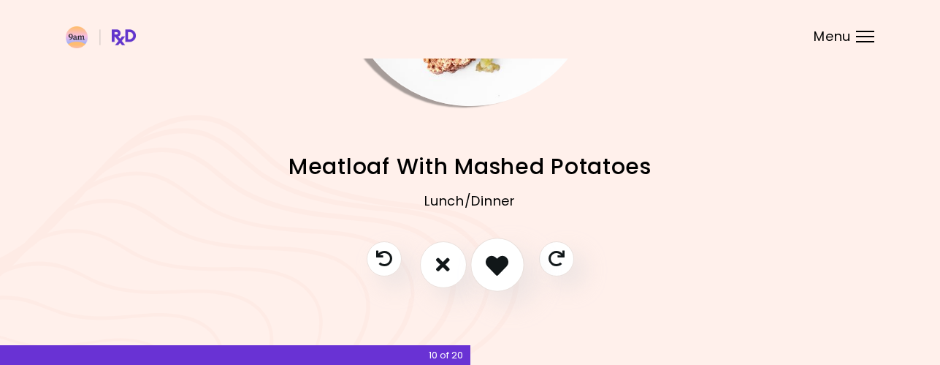
click at [491, 263] on icon "I like this recipe" at bounding box center [497, 264] width 23 height 23
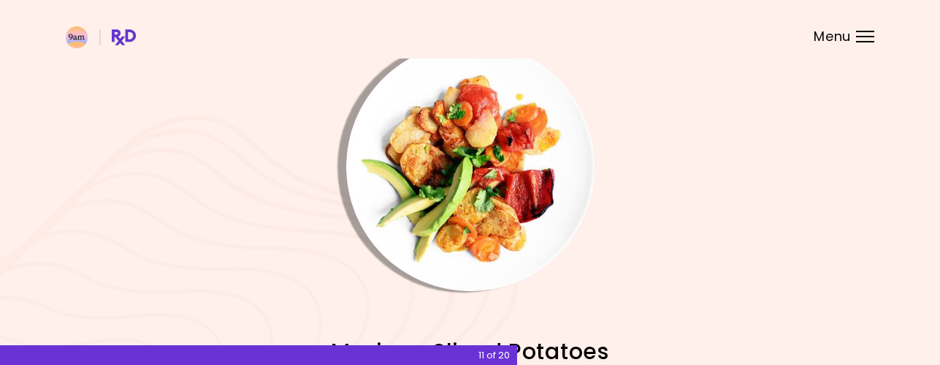
scroll to position [0, 0]
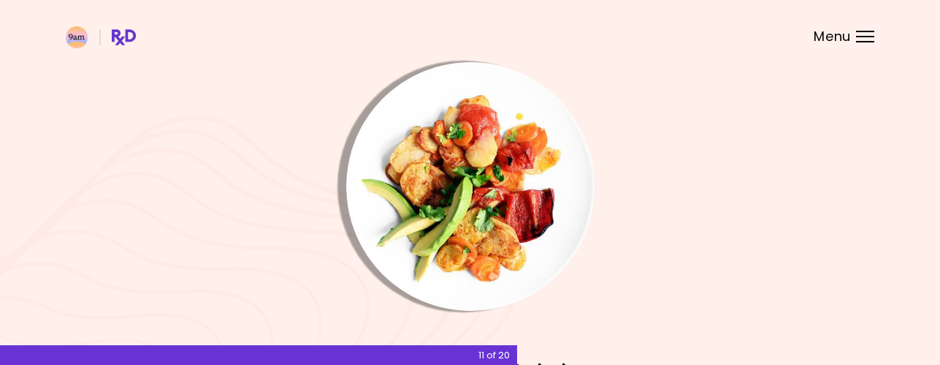
click at [496, 248] on img "Info - Mexican Sliced Potatoes" at bounding box center [470, 186] width 248 height 248
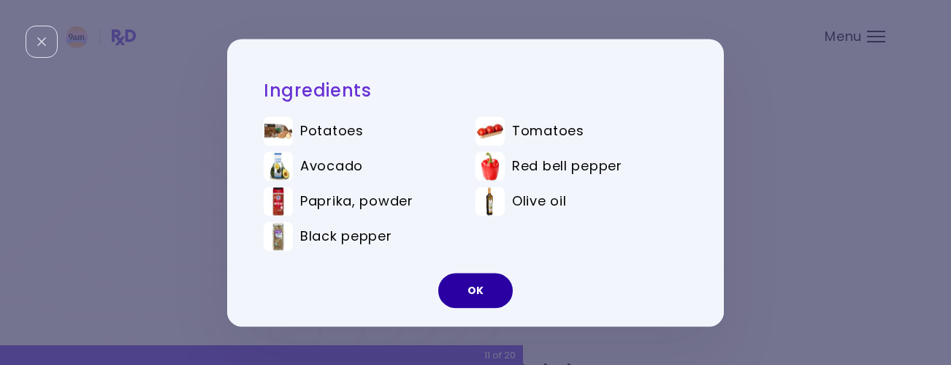
click at [489, 286] on button "OK" at bounding box center [475, 290] width 75 height 35
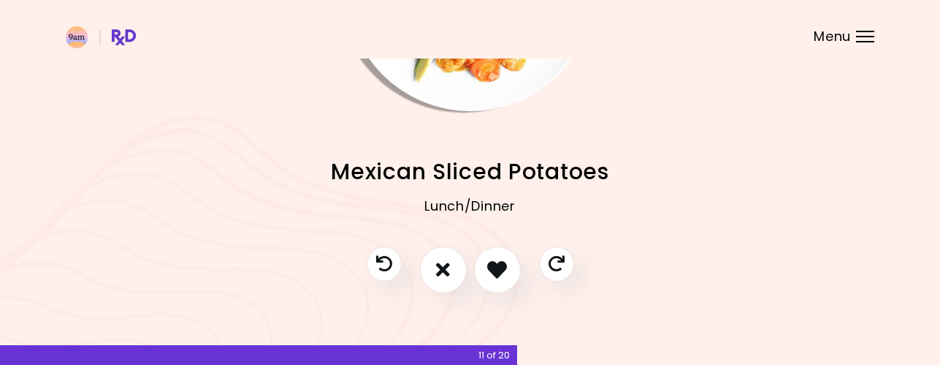
scroll to position [205, 0]
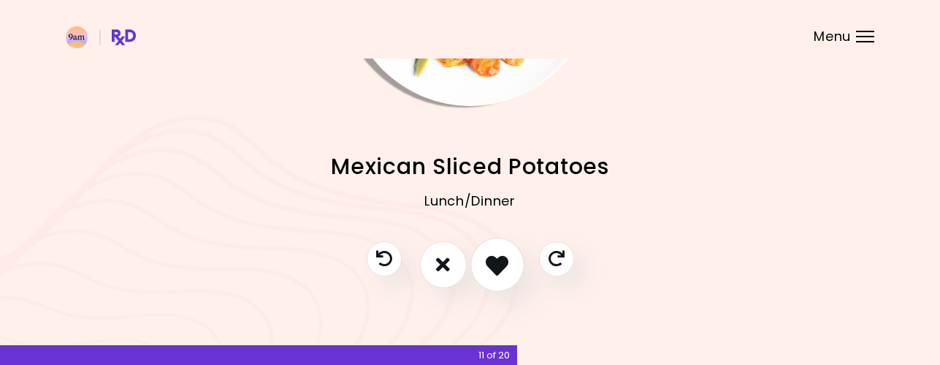
click at [500, 265] on icon "I like this recipe" at bounding box center [497, 264] width 23 height 23
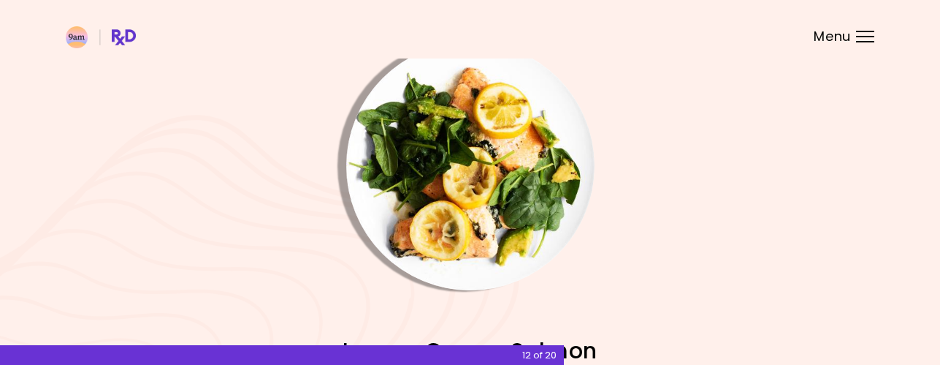
scroll to position [0, 0]
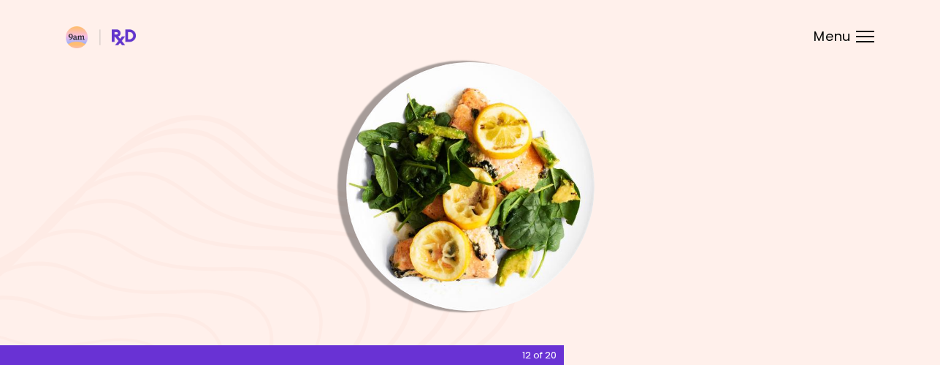
click at [494, 230] on img "Info - Lemon Cream Salmon" at bounding box center [470, 186] width 248 height 248
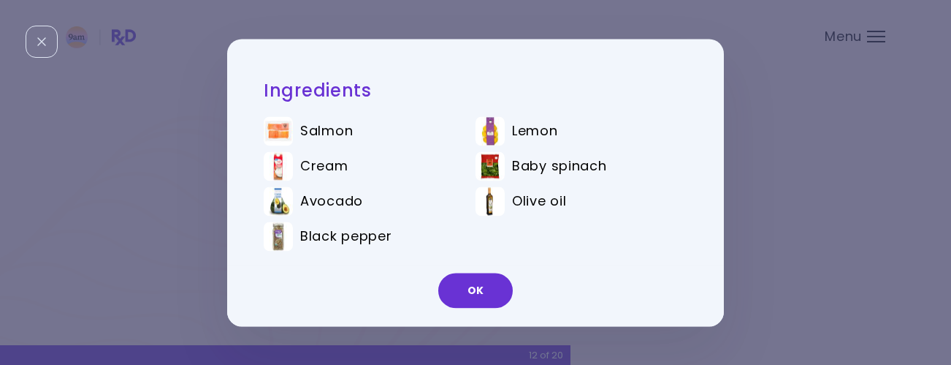
click at [784, 246] on div "Ingredients Salmon Lemon Cream Baby spinach Avocado Olive oil Black pepper OK" at bounding box center [475, 182] width 951 height 365
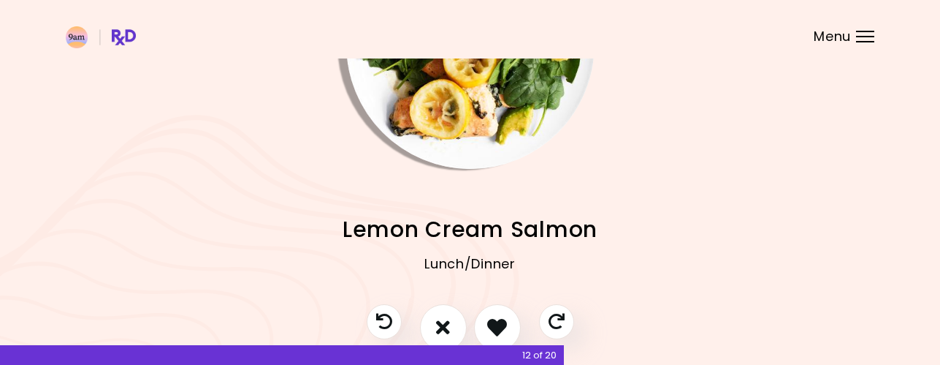
scroll to position [205, 0]
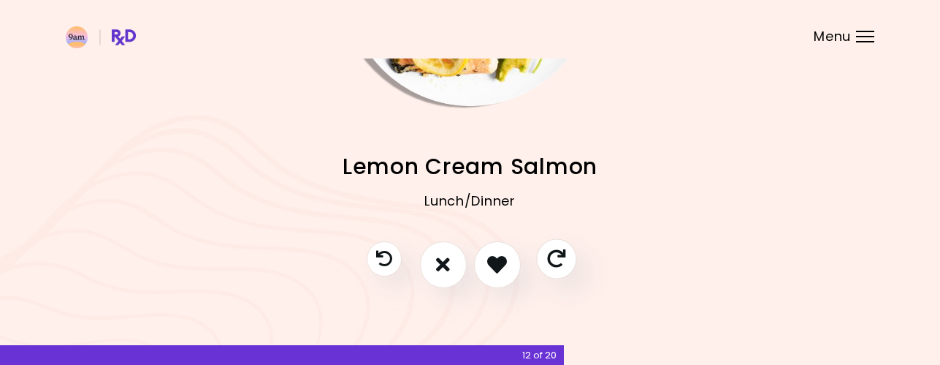
click at [556, 260] on icon "Skip" at bounding box center [556, 258] width 18 height 18
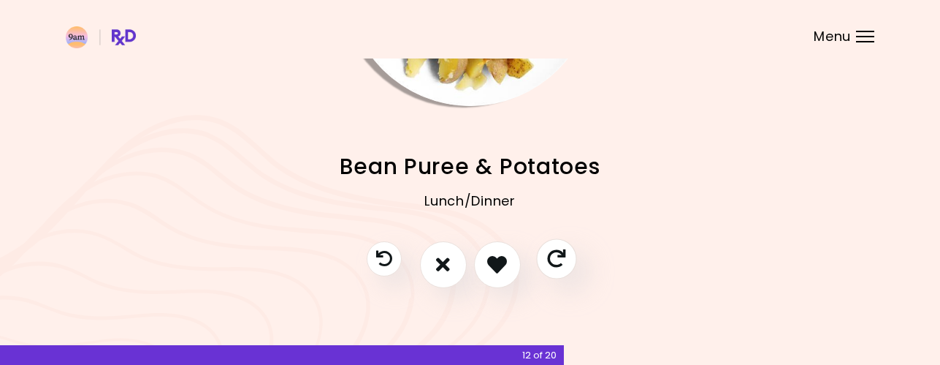
click at [556, 260] on icon "Skip" at bounding box center [556, 258] width 18 height 18
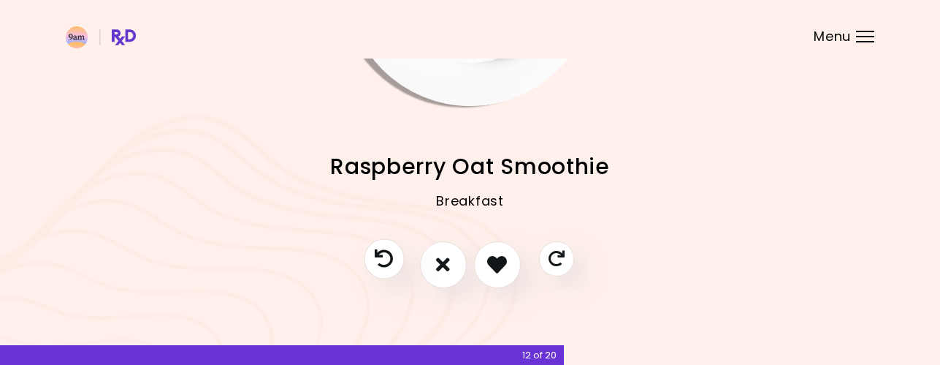
click at [379, 253] on icon "Previous recipe" at bounding box center [384, 258] width 18 height 18
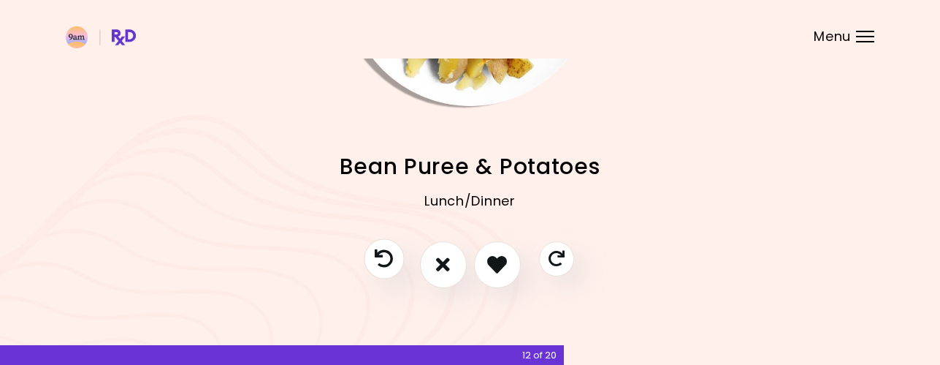
click at [379, 253] on icon "Previous recipe" at bounding box center [384, 258] width 18 height 18
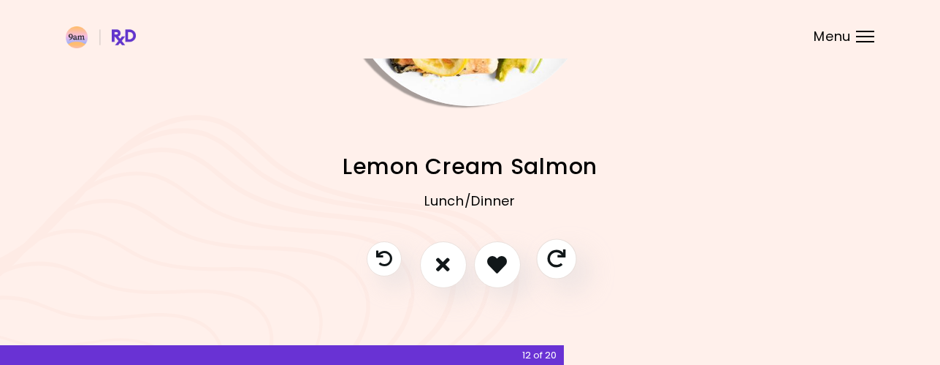
click at [552, 262] on icon "Skip" at bounding box center [556, 258] width 18 height 18
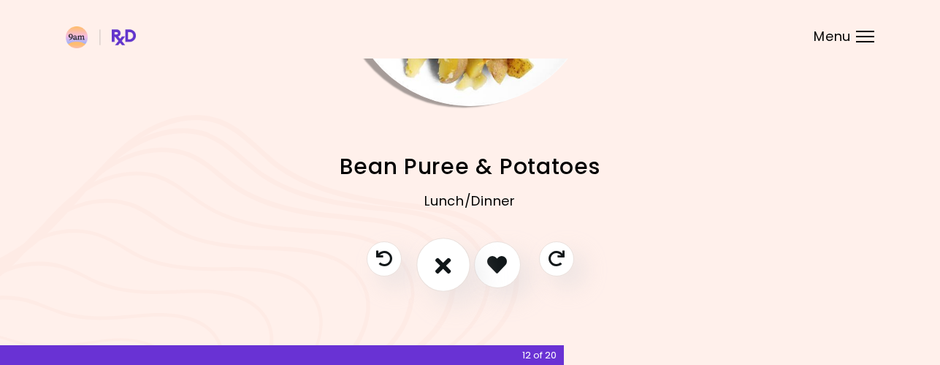
click at [450, 262] on icon "I don't like this recipe" at bounding box center [443, 264] width 16 height 23
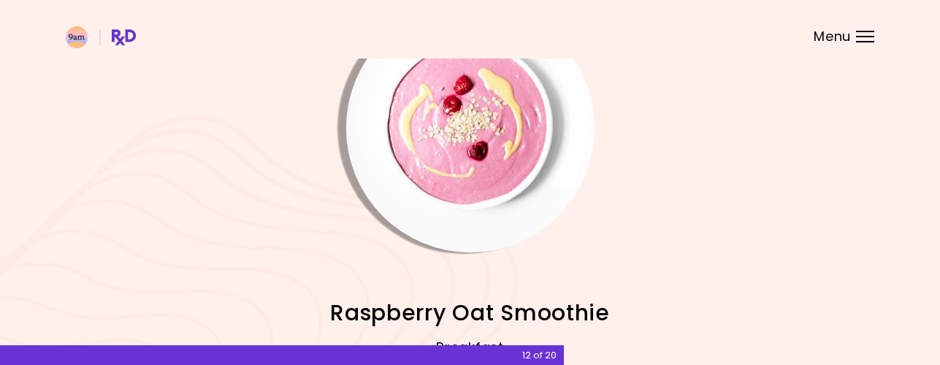
scroll to position [0, 0]
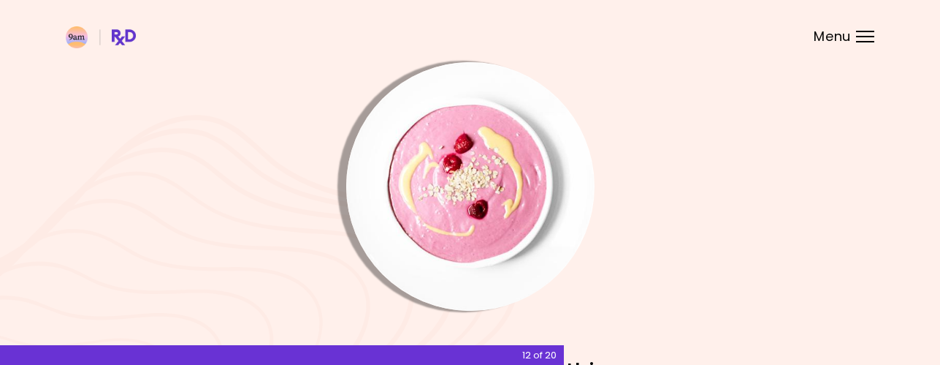
click at [492, 234] on img "Info - Raspberry Oat Smoothie" at bounding box center [470, 186] width 248 height 248
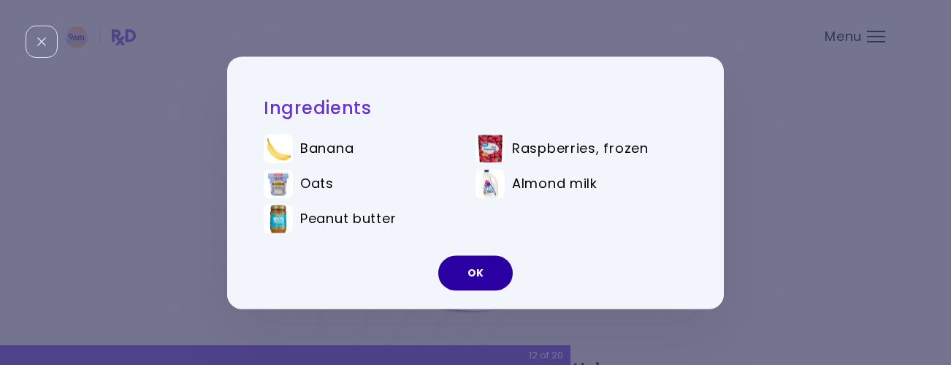
click at [473, 278] on button "OK" at bounding box center [475, 272] width 75 height 35
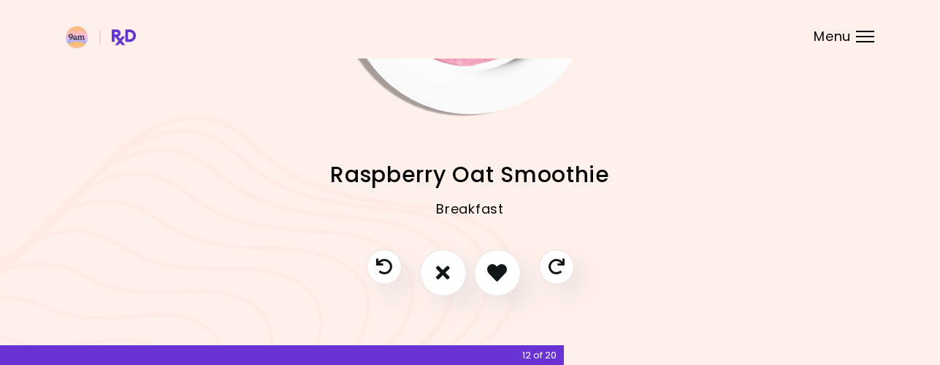
scroll to position [205, 0]
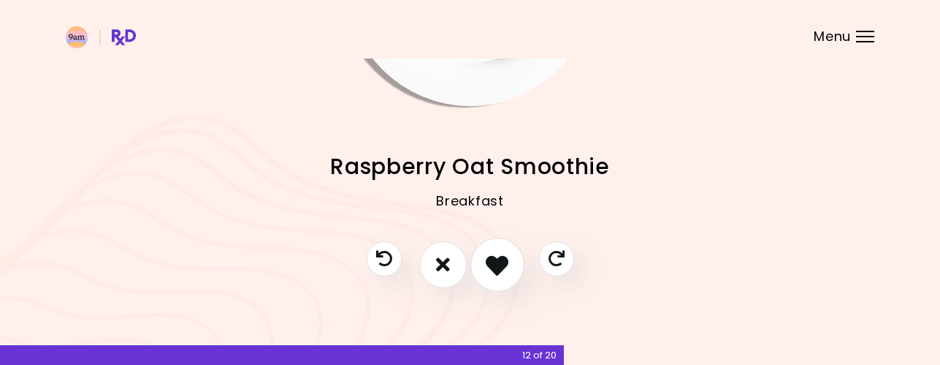
click at [501, 260] on icon "I like this recipe" at bounding box center [497, 264] width 23 height 23
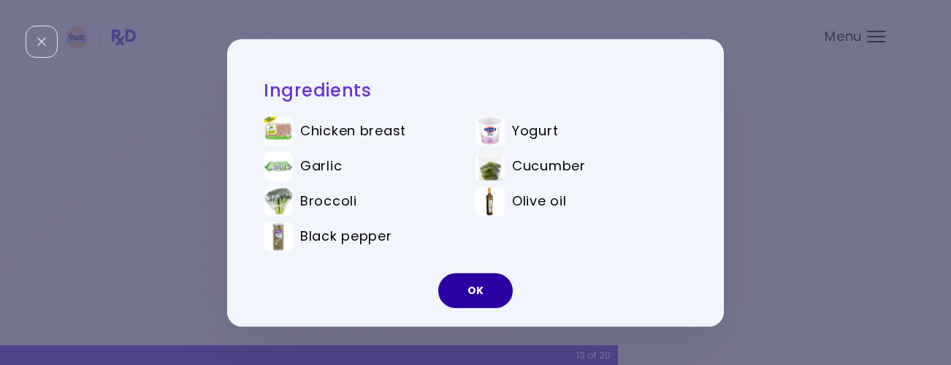
click at [490, 286] on button "OK" at bounding box center [475, 290] width 75 height 35
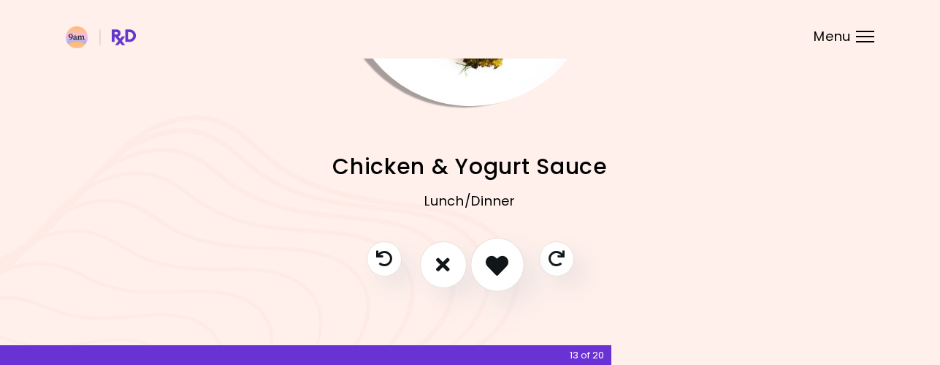
click at [498, 275] on icon "I like this recipe" at bounding box center [497, 264] width 23 height 23
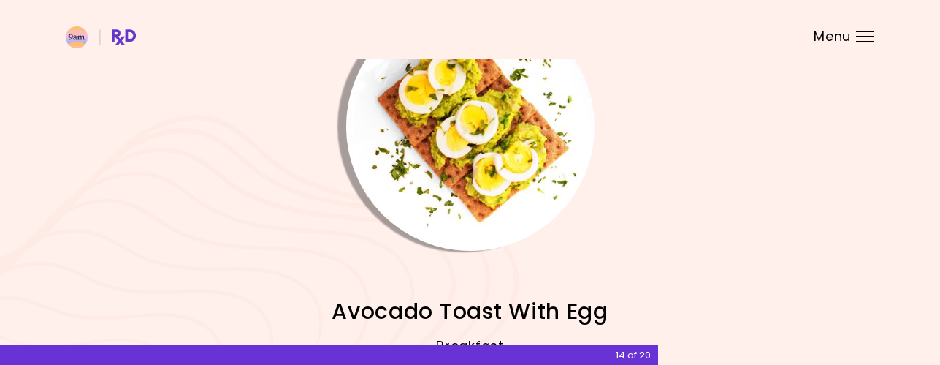
scroll to position [58, 0]
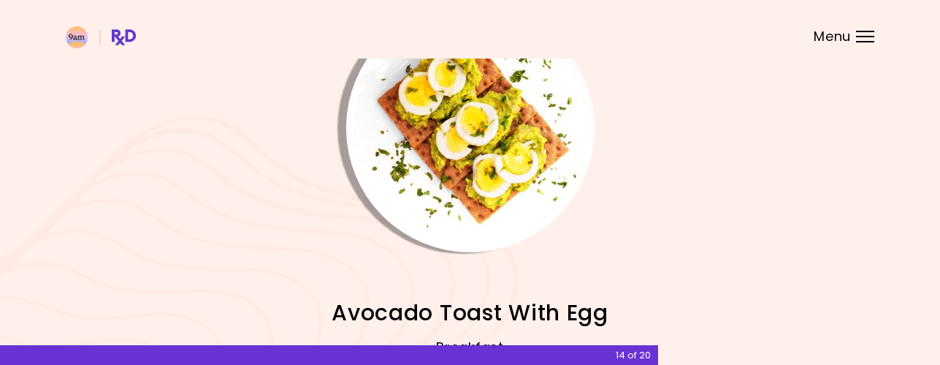
click at [514, 197] on img "Info - Avocado Toast With Egg" at bounding box center [470, 128] width 248 height 248
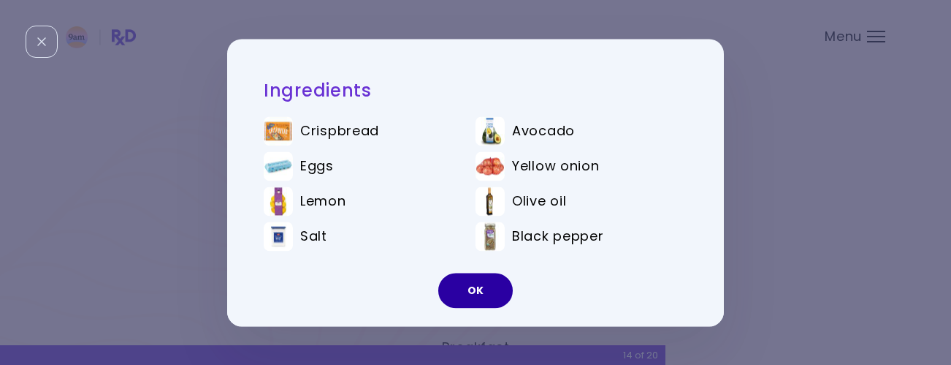
click at [487, 283] on button "OK" at bounding box center [475, 290] width 75 height 35
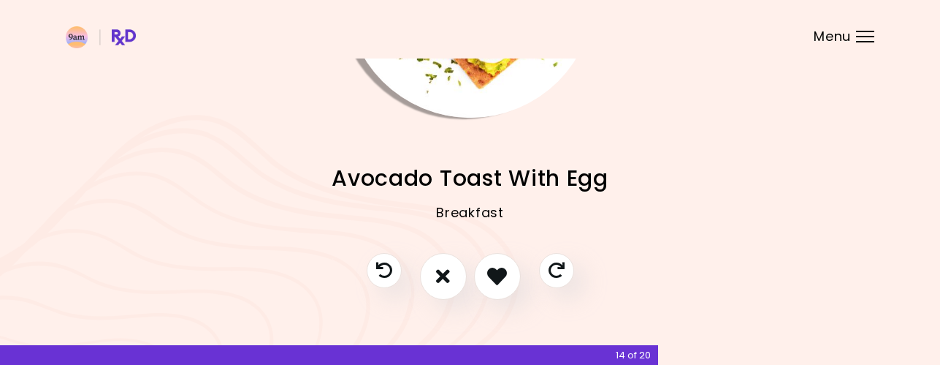
scroll to position [205, 0]
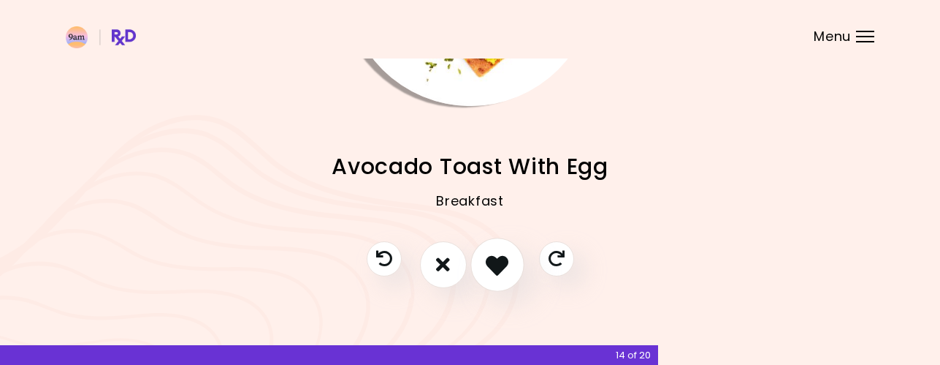
click at [506, 262] on icon "I like this recipe" at bounding box center [497, 264] width 23 height 23
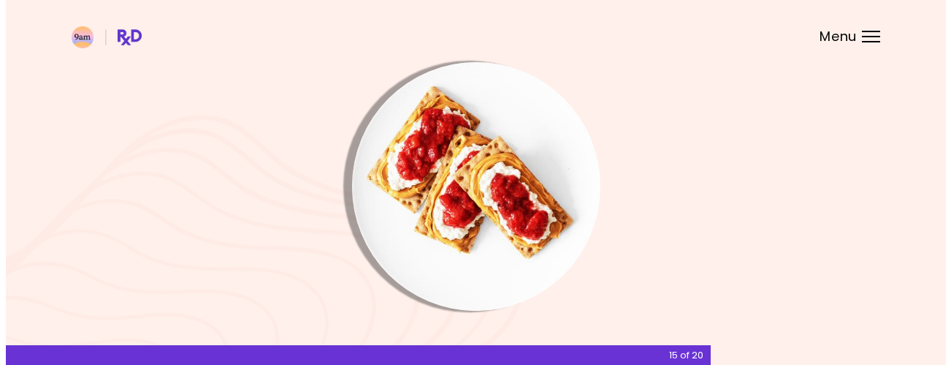
scroll to position [146, 0]
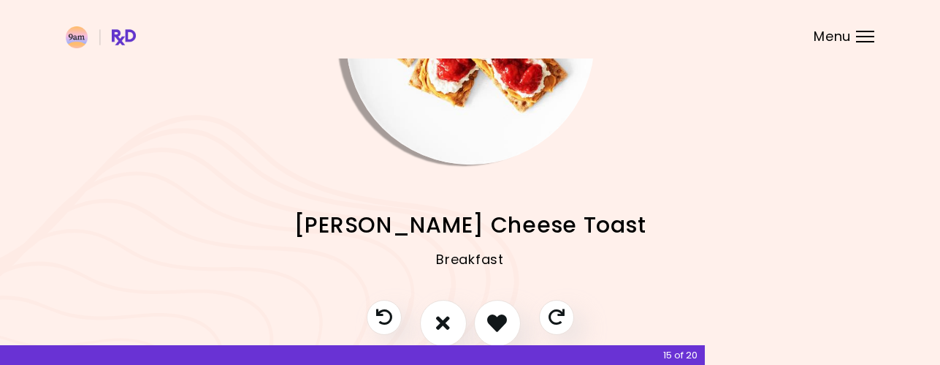
click at [488, 142] on img "Info - PB Berry Cheese Toast" at bounding box center [470, 40] width 248 height 248
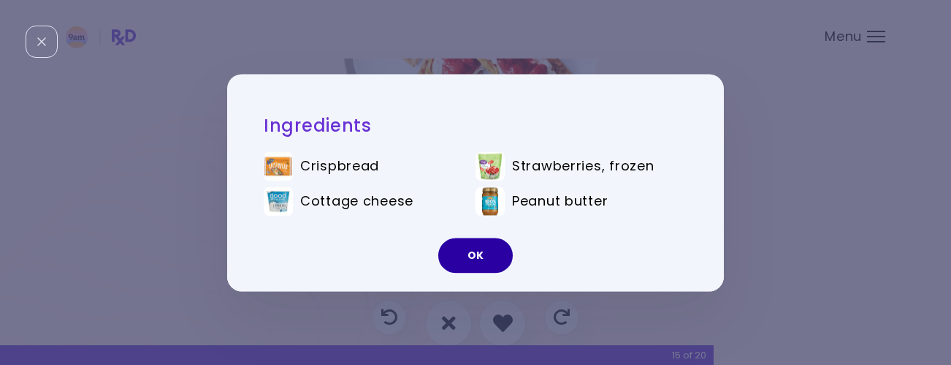
click at [471, 253] on button "OK" at bounding box center [475, 254] width 75 height 35
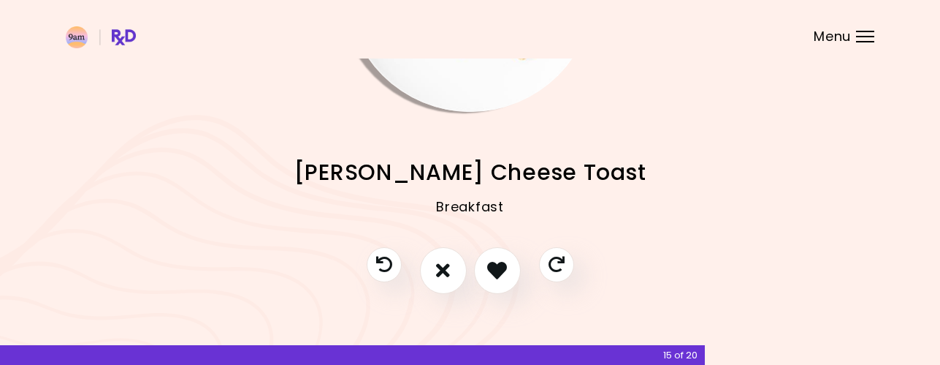
scroll to position [205, 0]
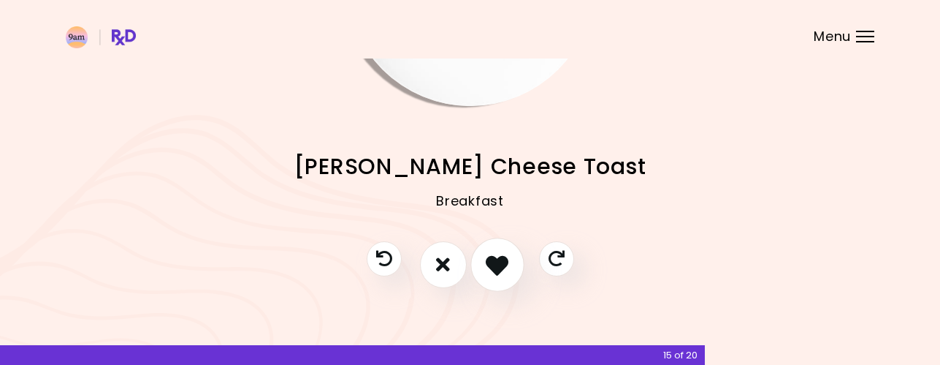
click at [509, 273] on icon "I like this recipe" at bounding box center [497, 264] width 23 height 23
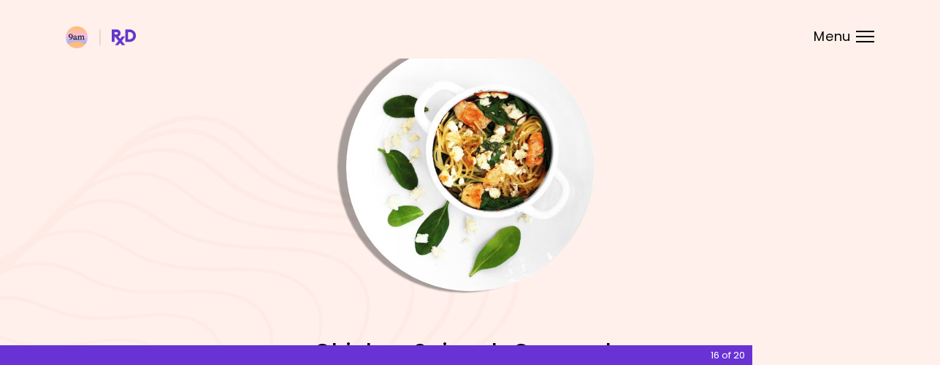
scroll to position [0, 0]
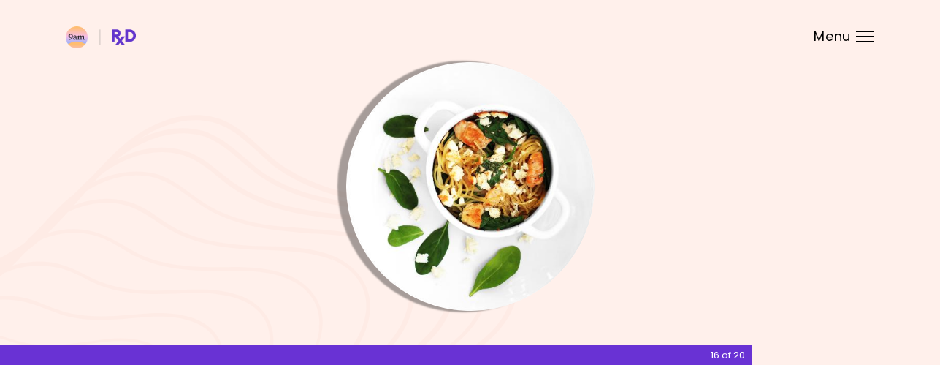
click at [500, 207] on img "Info - Chicken Spinach Casserole" at bounding box center [470, 186] width 248 height 248
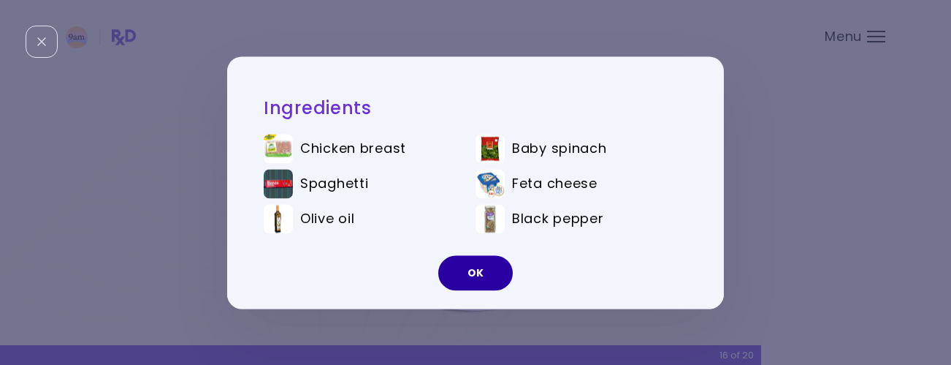
click at [481, 281] on button "OK" at bounding box center [475, 272] width 75 height 35
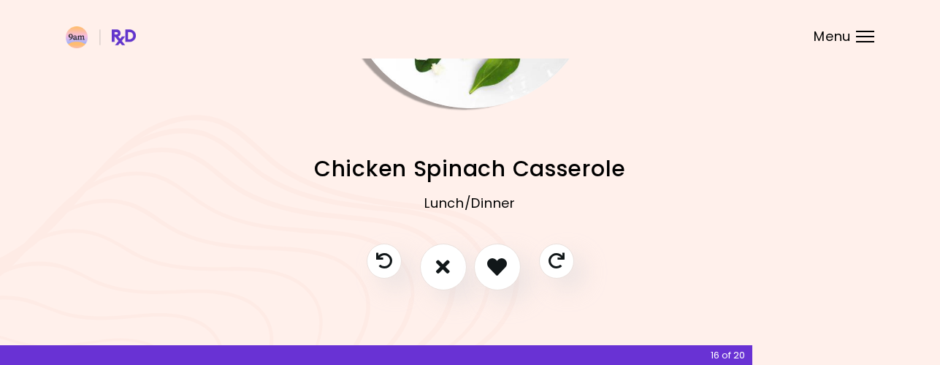
scroll to position [205, 0]
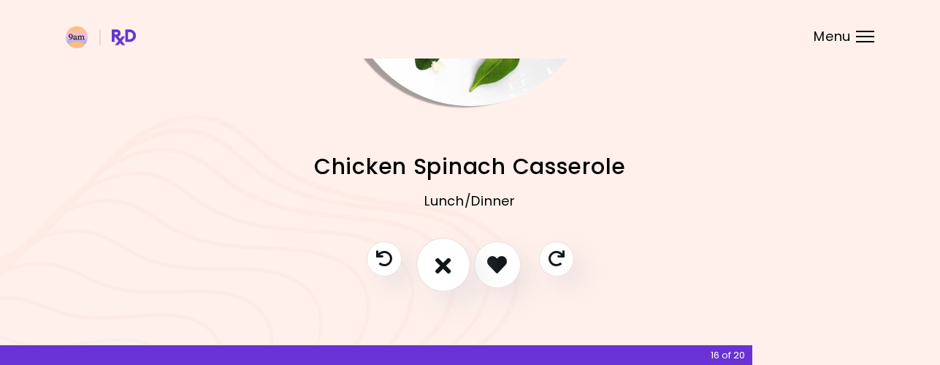
click at [447, 267] on icon "I don't like this recipe" at bounding box center [443, 264] width 16 height 23
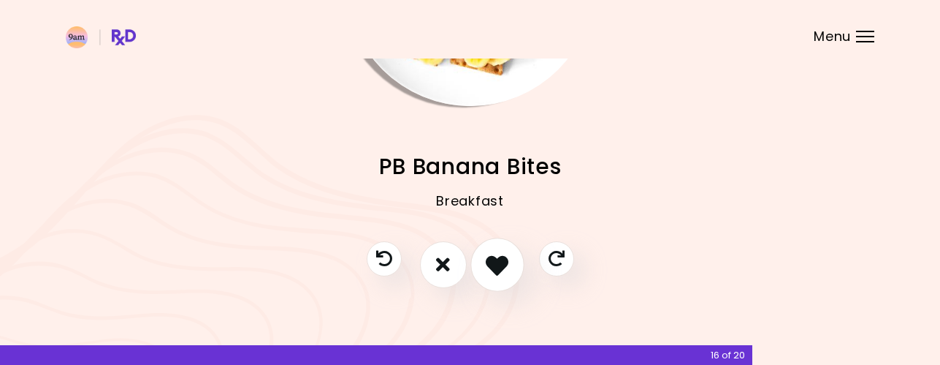
click at [503, 265] on icon "I like this recipe" at bounding box center [497, 264] width 23 height 23
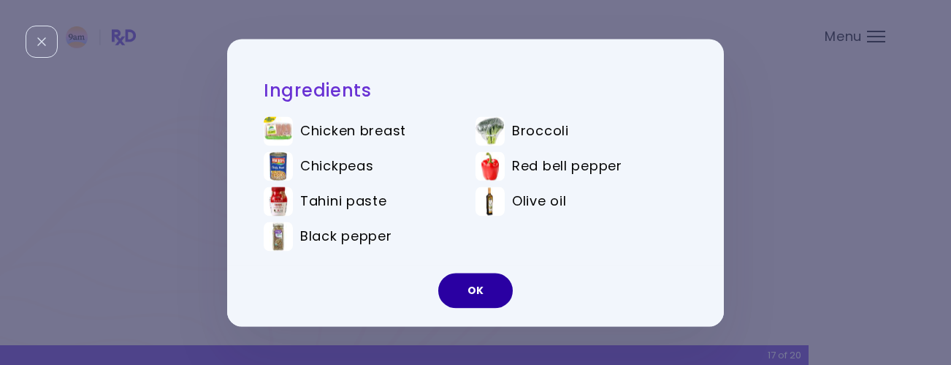
click at [463, 294] on button "OK" at bounding box center [475, 290] width 75 height 35
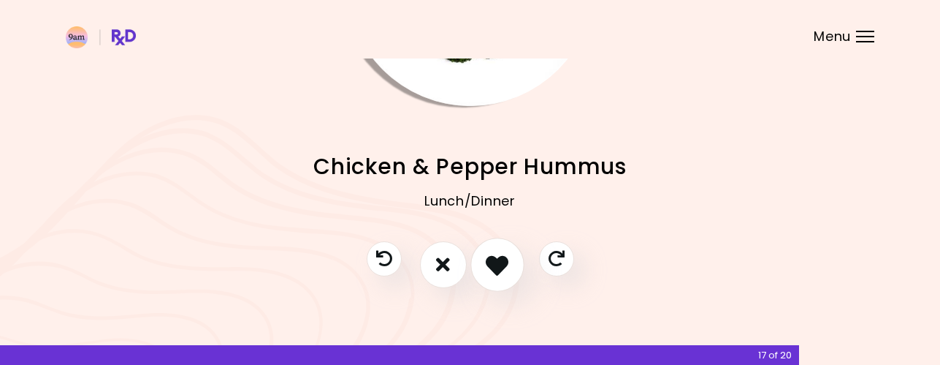
click at [490, 266] on icon "I like this recipe" at bounding box center [497, 264] width 23 height 23
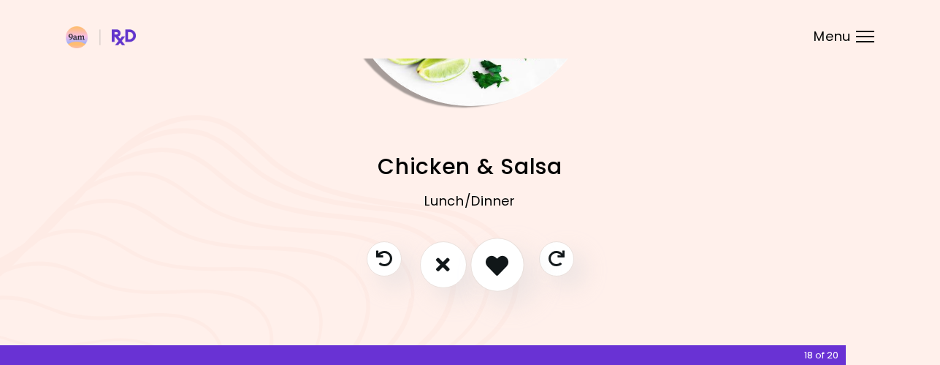
click at [491, 257] on icon "I like this recipe" at bounding box center [497, 264] width 23 height 23
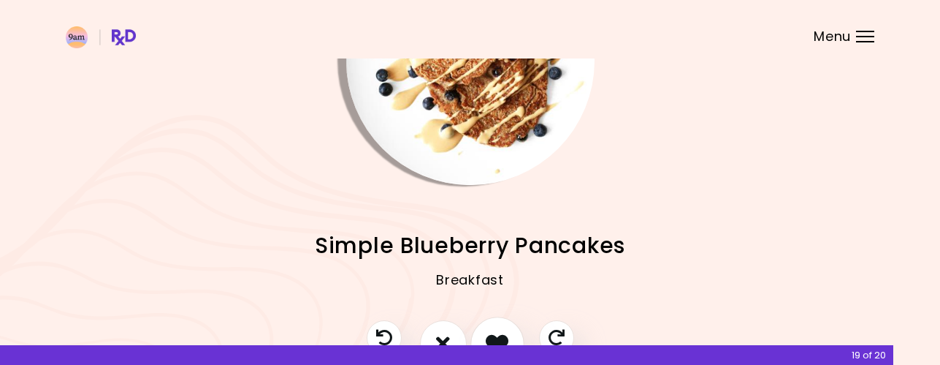
scroll to position [0, 0]
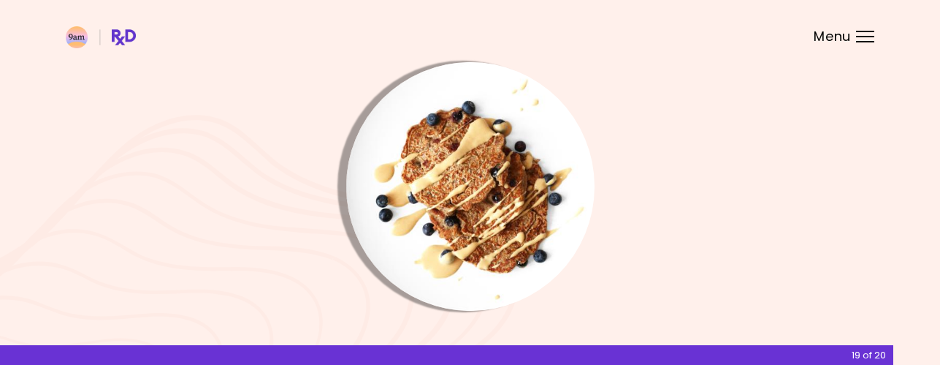
click at [491, 257] on img "Info - Simple Blueberry Pancakes" at bounding box center [470, 186] width 248 height 248
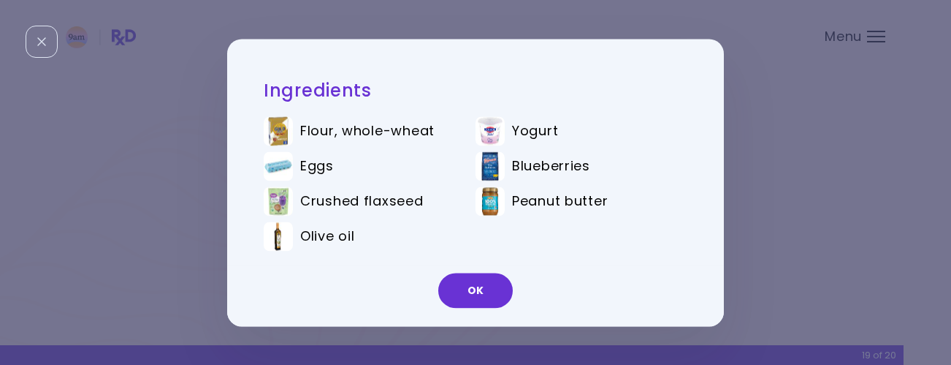
click at [560, 235] on ul "Flour, whole-wheat Yogurt Eggs Blueberries Crushed flaxseed Peanut butter Olive…" at bounding box center [476, 186] width 424 height 162
click at [497, 289] on button "OK" at bounding box center [475, 290] width 75 height 35
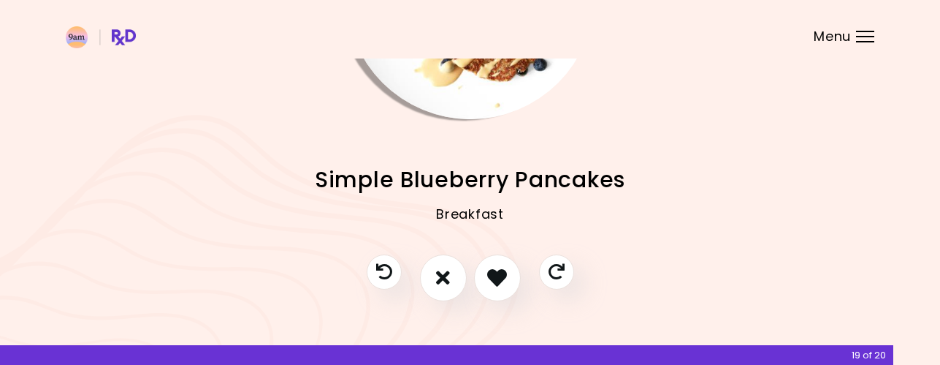
scroll to position [205, 0]
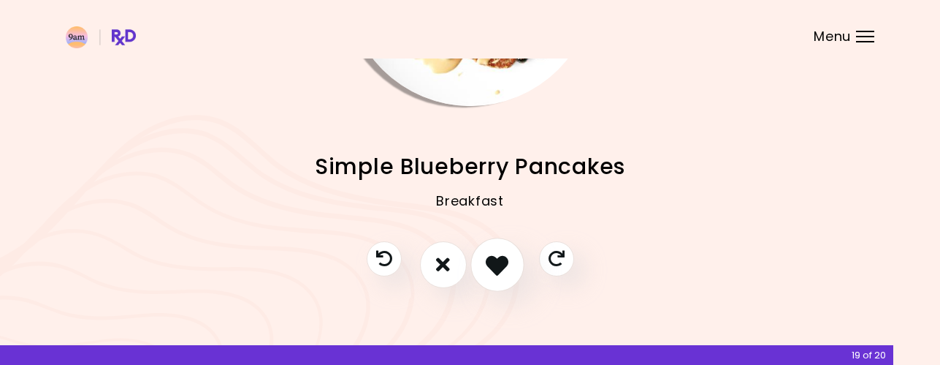
click at [504, 269] on icon "I like this recipe" at bounding box center [497, 264] width 23 height 23
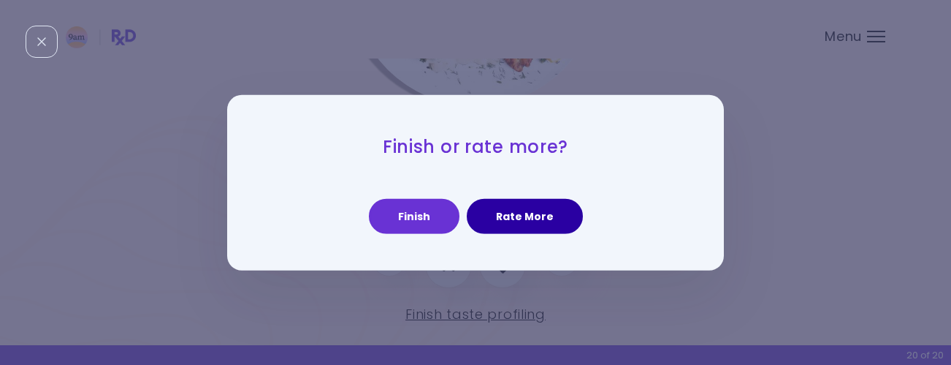
click at [507, 213] on button "Rate More" at bounding box center [525, 216] width 116 height 35
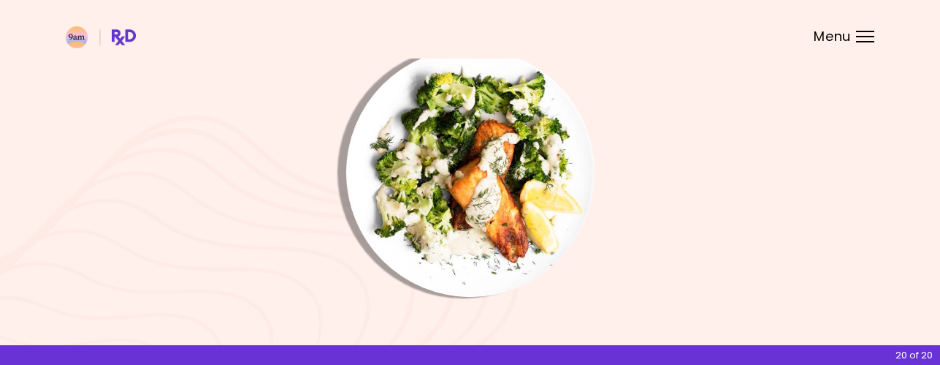
scroll to position [0, 0]
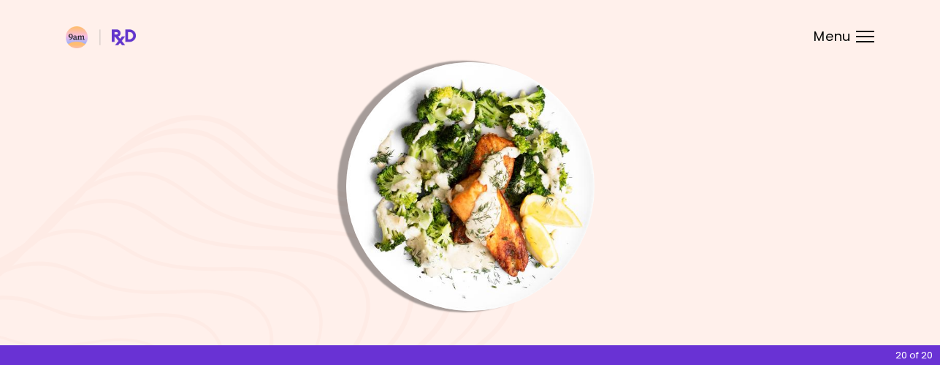
click at [511, 209] on img "Info - Salmon & Lemon Sauce" at bounding box center [470, 186] width 248 height 248
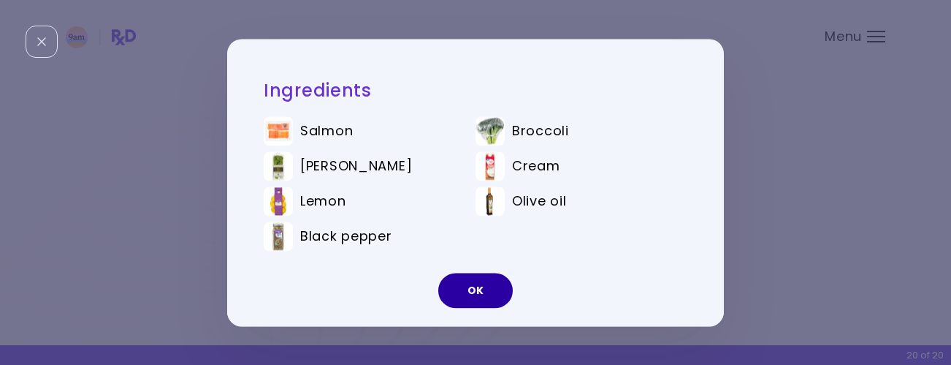
click at [492, 278] on button "OK" at bounding box center [475, 290] width 75 height 35
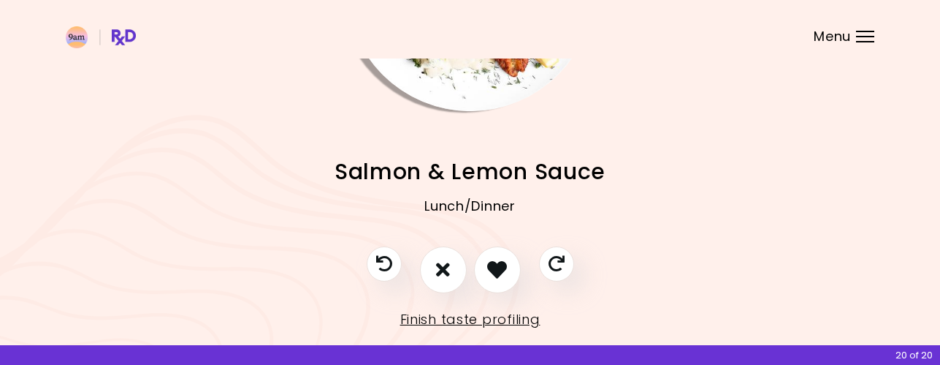
scroll to position [219, 0]
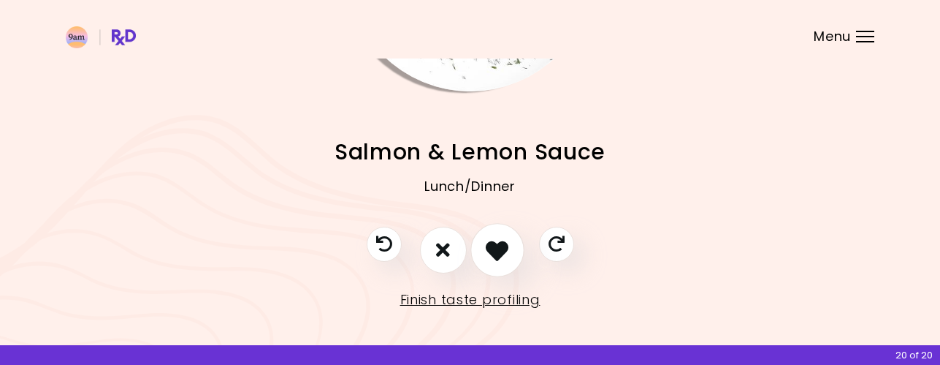
click at [507, 250] on icon "I like this recipe" at bounding box center [497, 249] width 23 height 23
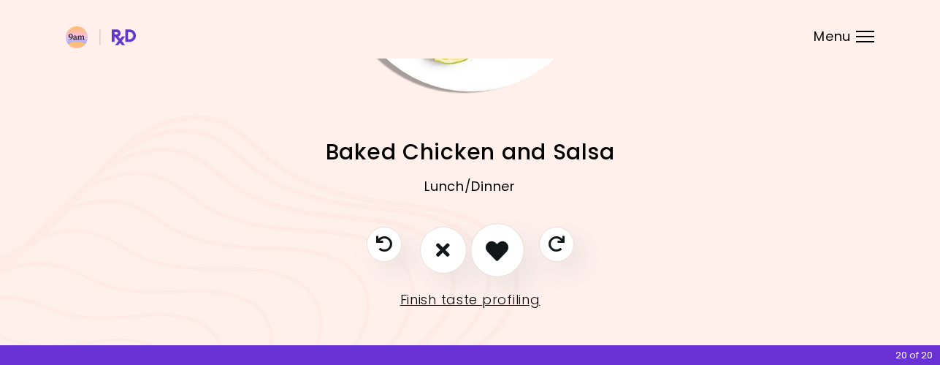
click at [507, 250] on icon "I like this recipe" at bounding box center [497, 249] width 23 height 23
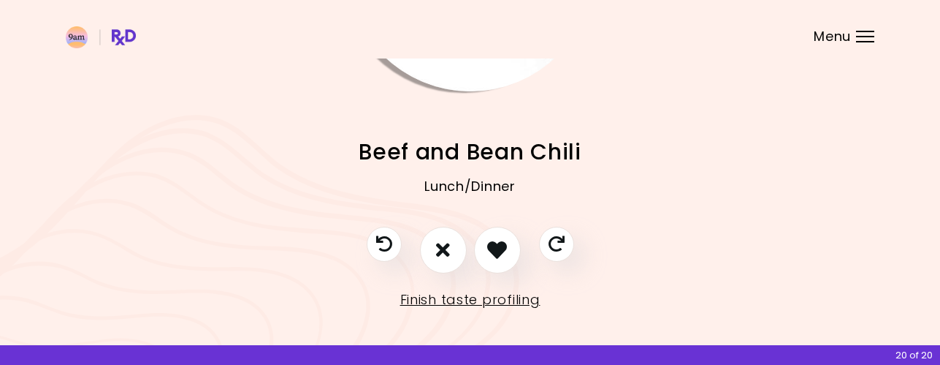
click at [505, 247] on icon "I like this recipe" at bounding box center [497, 250] width 20 height 20
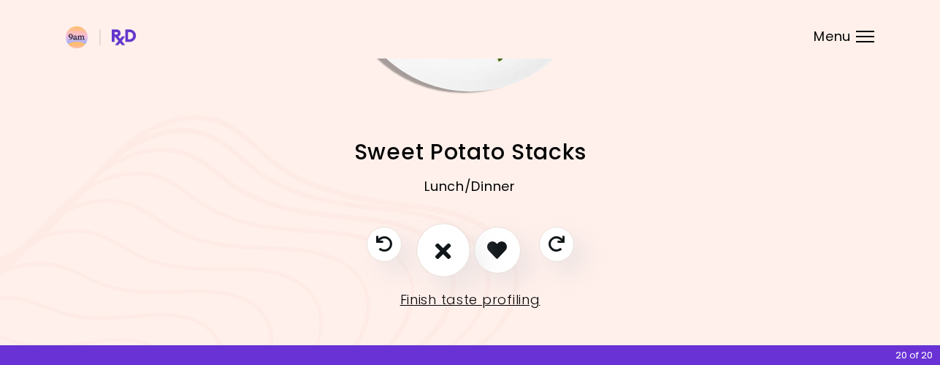
click at [443, 244] on icon "I don't like this recipe" at bounding box center [443, 249] width 16 height 23
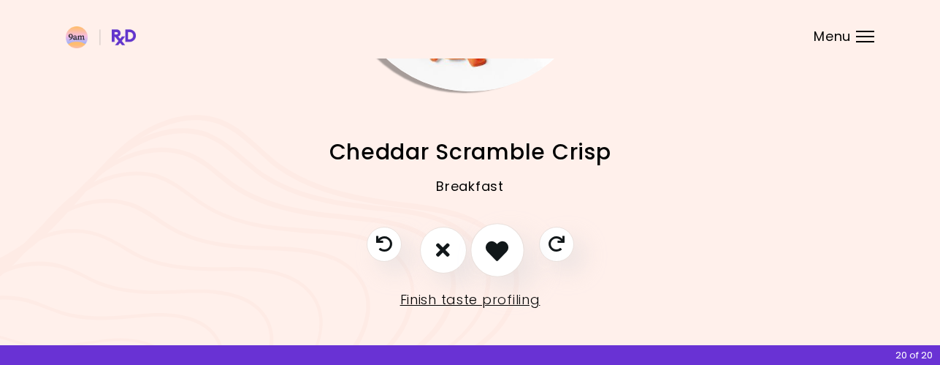
click at [500, 248] on icon "I like this recipe" at bounding box center [497, 249] width 23 height 23
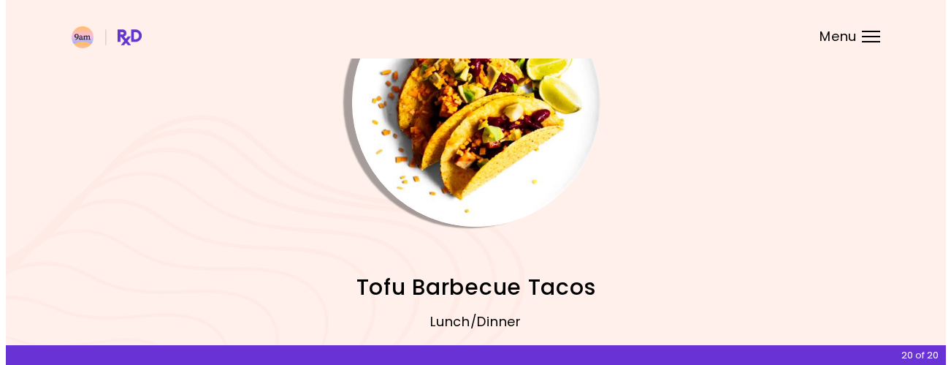
scroll to position [146, 0]
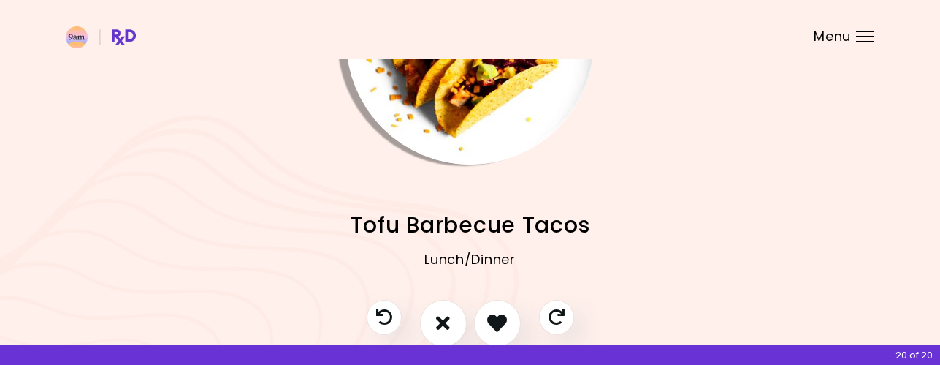
click at [491, 124] on img "Info - Tofu Barbecue Tacos" at bounding box center [470, 40] width 248 height 248
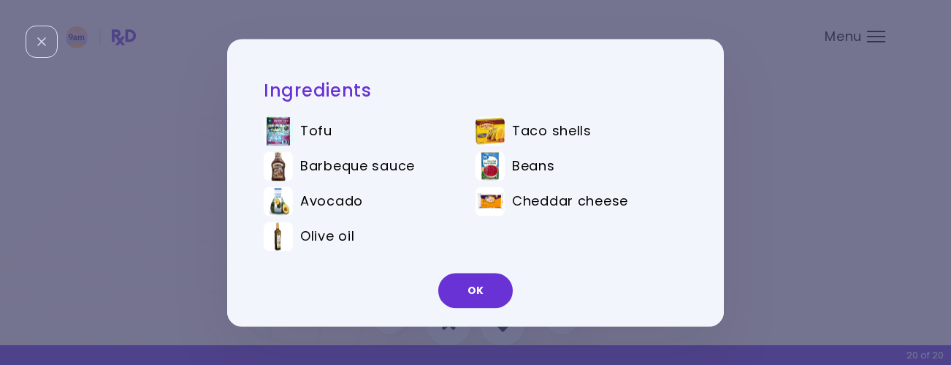
click at [476, 20] on div "Ingredients Tofu Taco shells Barbeque sauce Beans Avocado Cheddar cheese Olive …" at bounding box center [475, 182] width 951 height 365
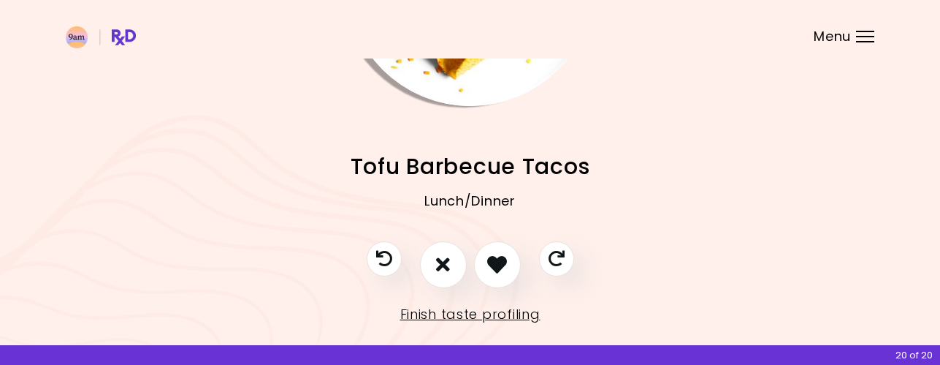
scroll to position [208, 0]
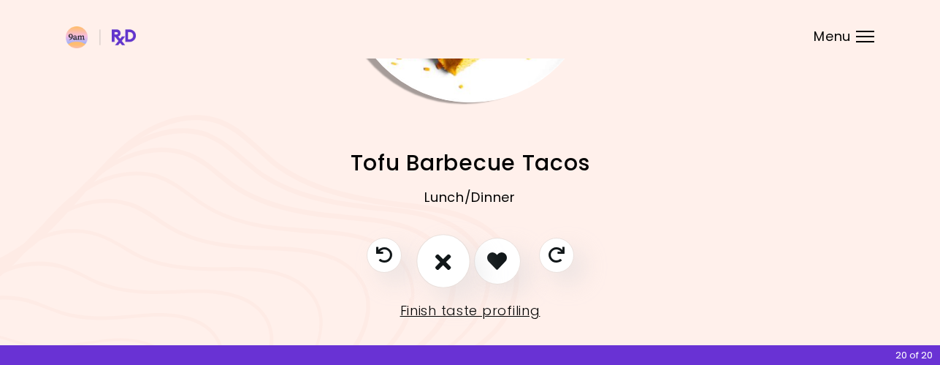
click at [442, 262] on icon "I don't like this recipe" at bounding box center [443, 260] width 16 height 23
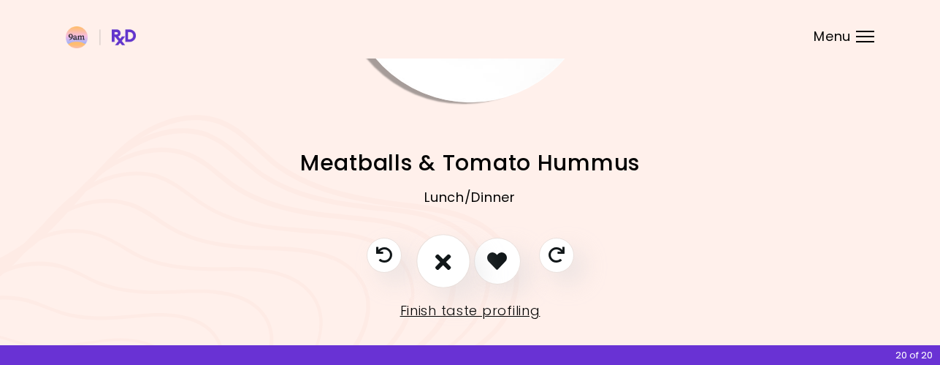
scroll to position [0, 0]
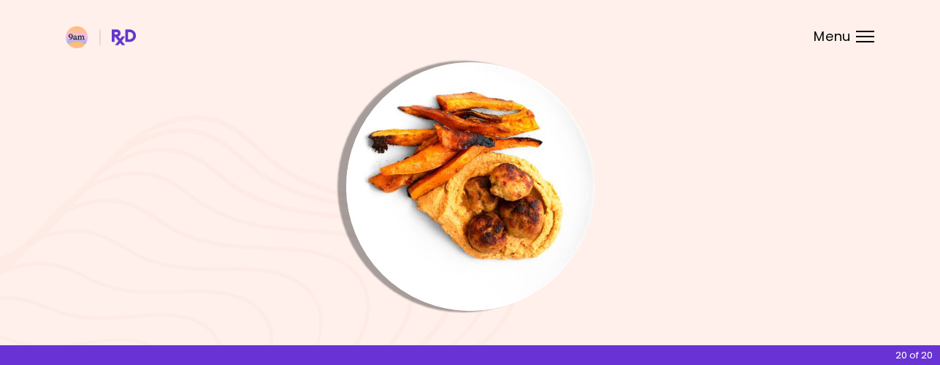
click at [467, 234] on img "Info - Meatballs & Tomato Hummus" at bounding box center [470, 186] width 248 height 248
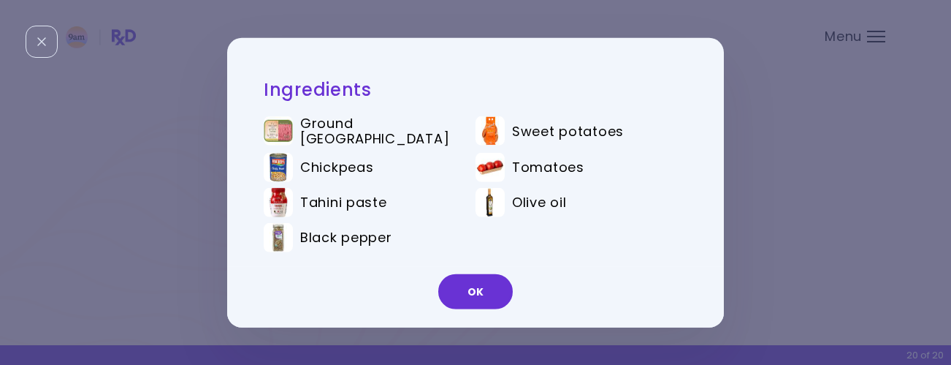
click at [519, 224] on ul "Ground turkey Sweet potatoes Chickpeas Tomatoes Tahini paste Olive oil Black pe…" at bounding box center [476, 186] width 424 height 164
click at [498, 283] on button "OK" at bounding box center [475, 291] width 75 height 35
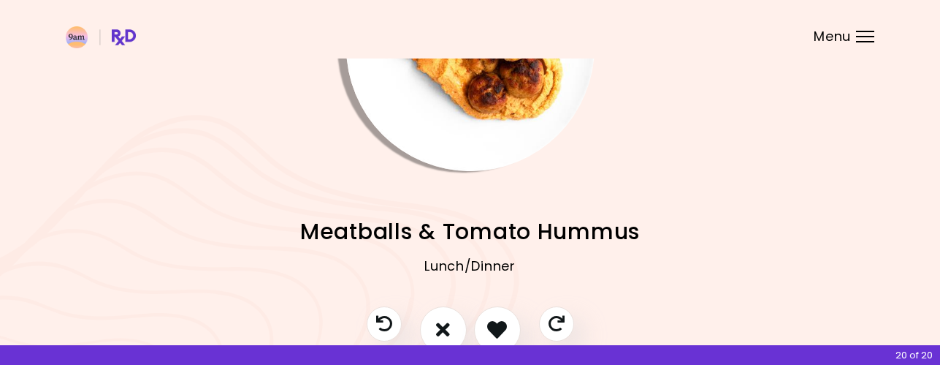
scroll to position [146, 0]
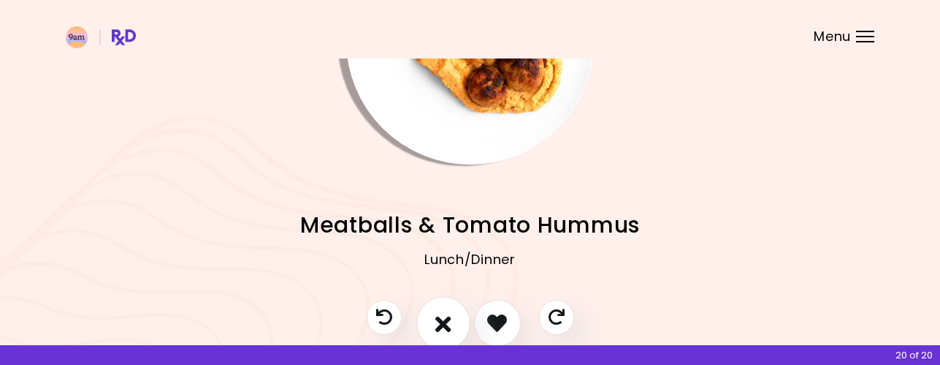
click at [441, 316] on icon "I don't like this recipe" at bounding box center [443, 322] width 16 height 23
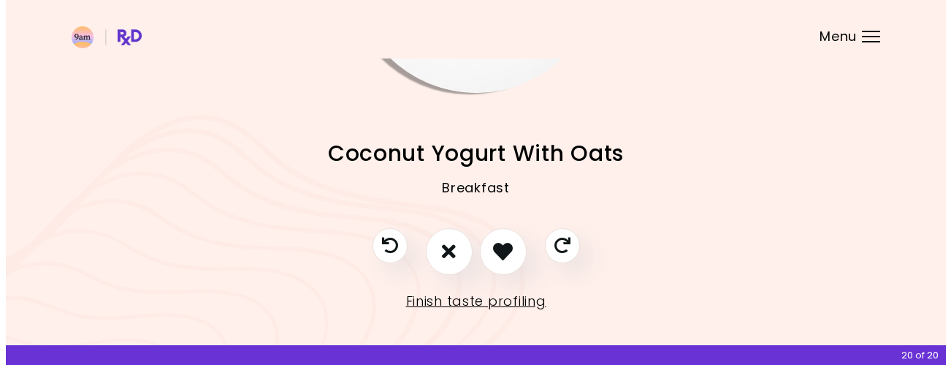
scroll to position [219, 0]
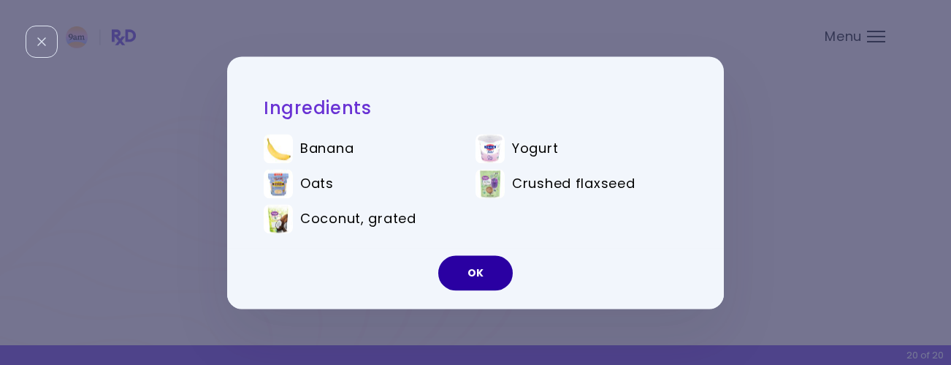
click at [474, 262] on button "OK" at bounding box center [475, 272] width 75 height 35
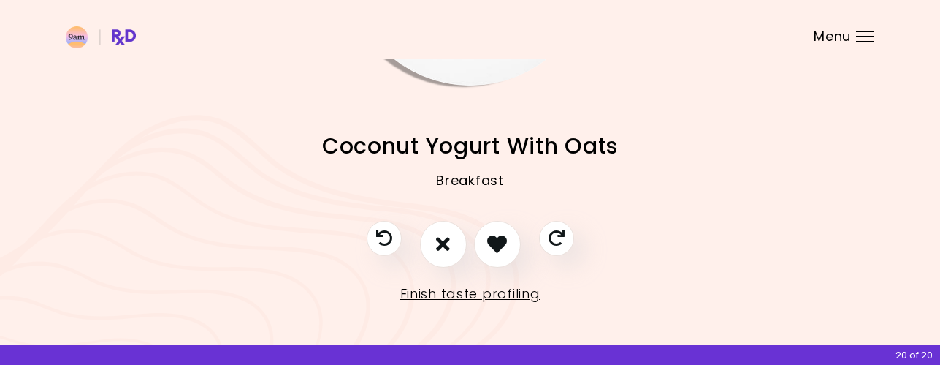
scroll to position [228, 0]
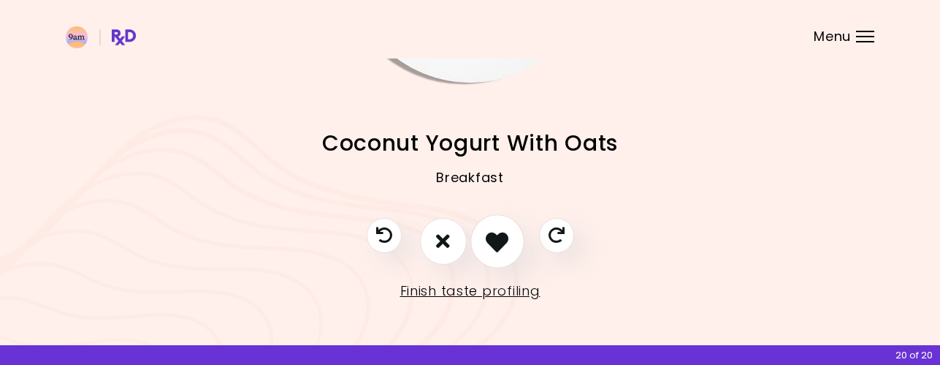
click at [503, 242] on icon "I like this recipe" at bounding box center [497, 240] width 23 height 23
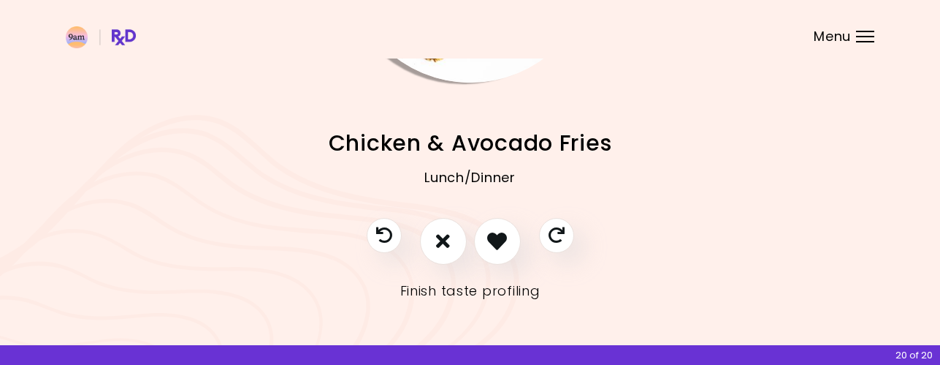
click at [487, 286] on link "Finish taste profiling" at bounding box center [470, 290] width 140 height 23
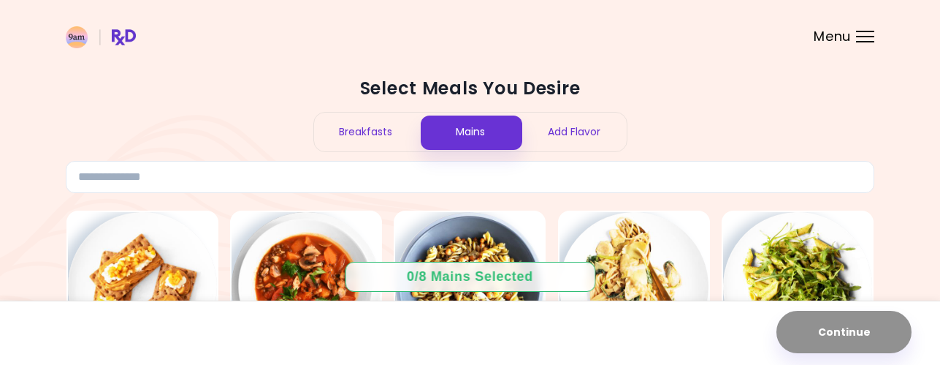
click at [381, 127] on div "Breakfasts" at bounding box center [366, 132] width 104 height 39
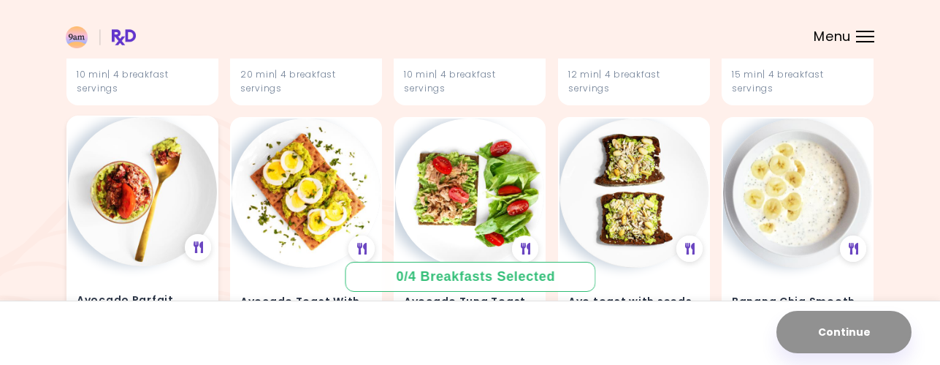
scroll to position [438, 0]
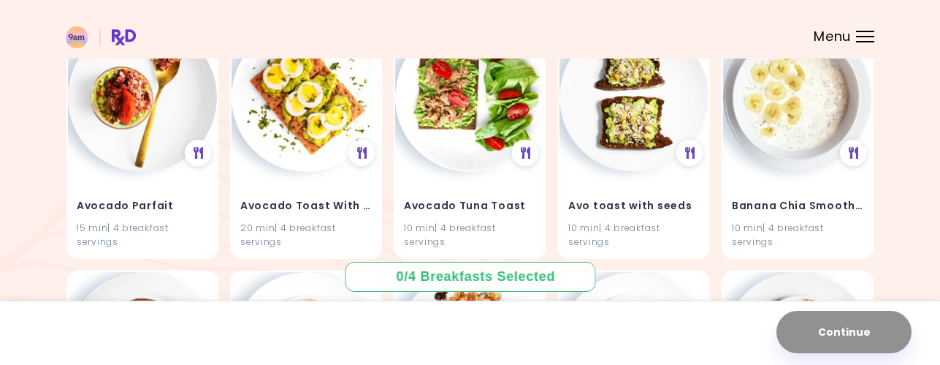
click at [863, 41] on div at bounding box center [865, 41] width 18 height 1
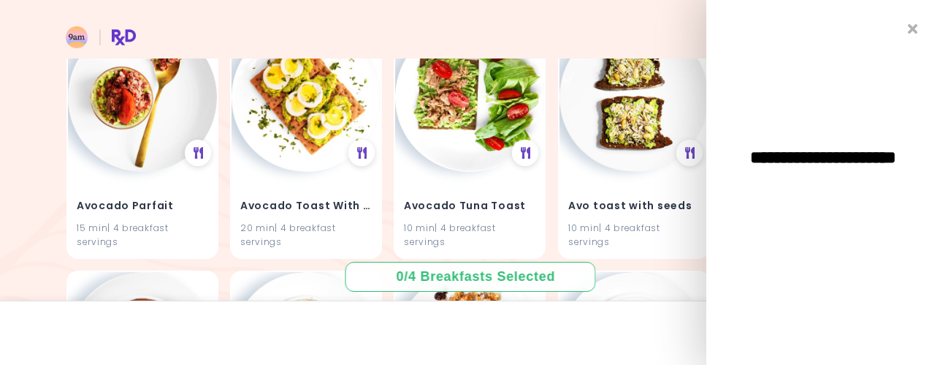
click at [848, 180] on span "**********" at bounding box center [824, 165] width 234 height 35
click at [913, 26] on icon "Close" at bounding box center [914, 29] width 14 height 10
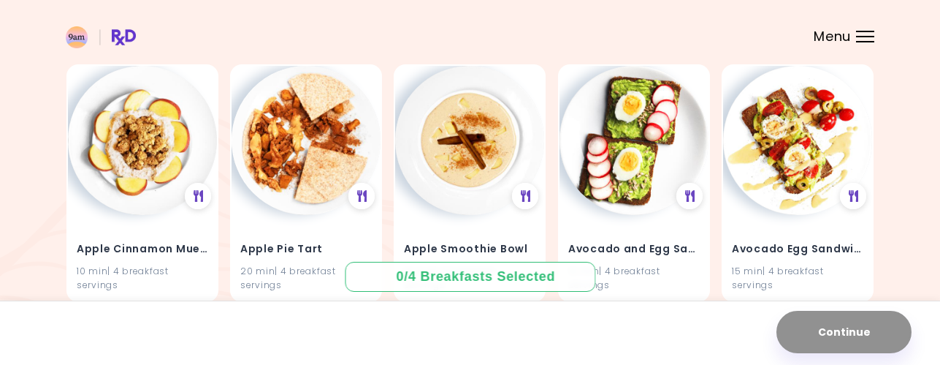
scroll to position [0, 0]
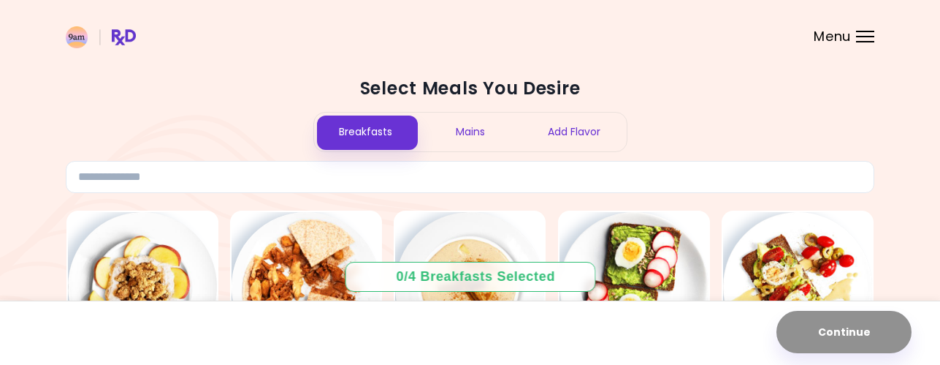
click at [570, 133] on div "Add Flavor" at bounding box center [574, 132] width 104 height 39
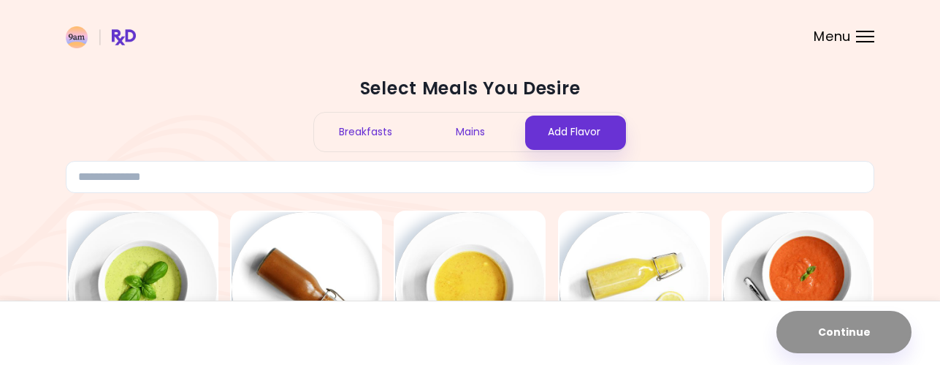
click at [377, 129] on div "Breakfasts" at bounding box center [366, 132] width 104 height 39
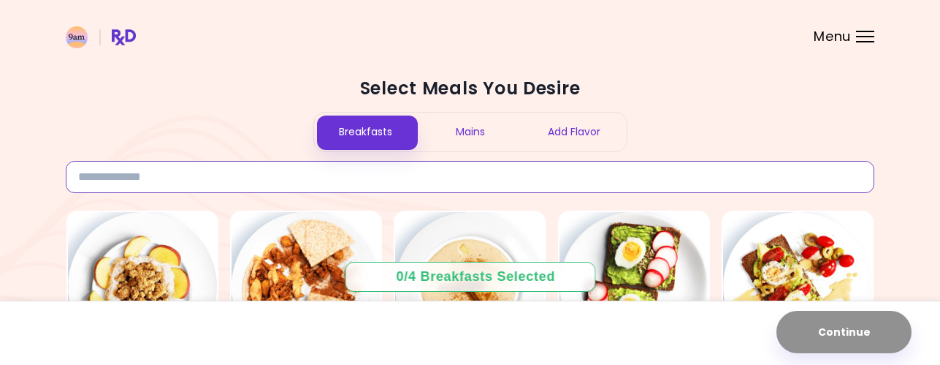
click at [324, 179] on input at bounding box center [470, 177] width 809 height 32
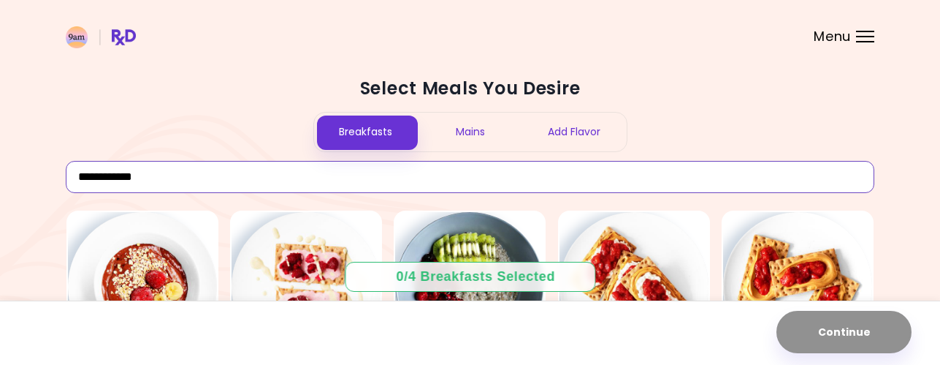
drag, startPoint x: 161, startPoint y: 178, endPoint x: 58, endPoint y: 170, distance: 102.6
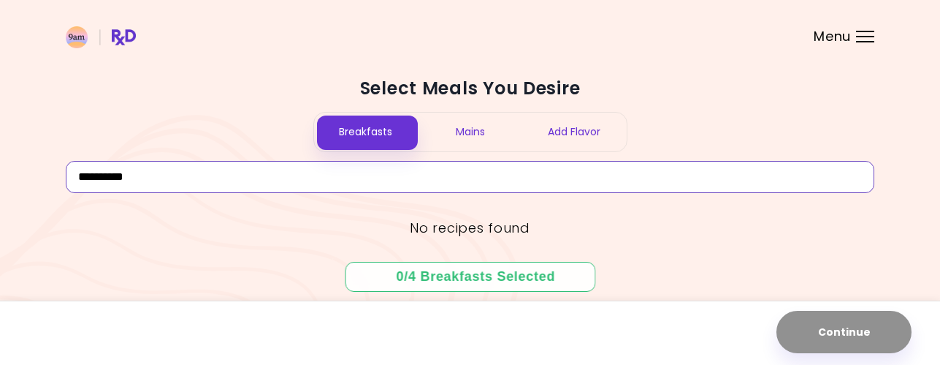
drag, startPoint x: 145, startPoint y: 175, endPoint x: 65, endPoint y: 164, distance: 80.5
click at [65, 164] on div "**********" at bounding box center [470, 184] width 940 height 368
type input "*"
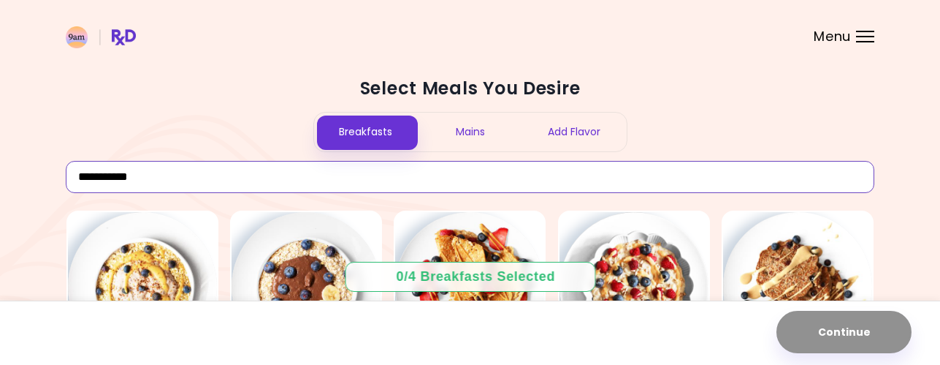
type input "**********"
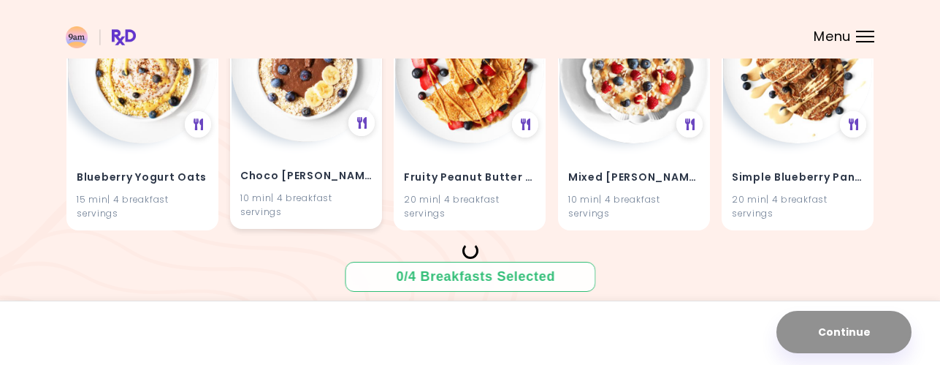
scroll to position [217, 0]
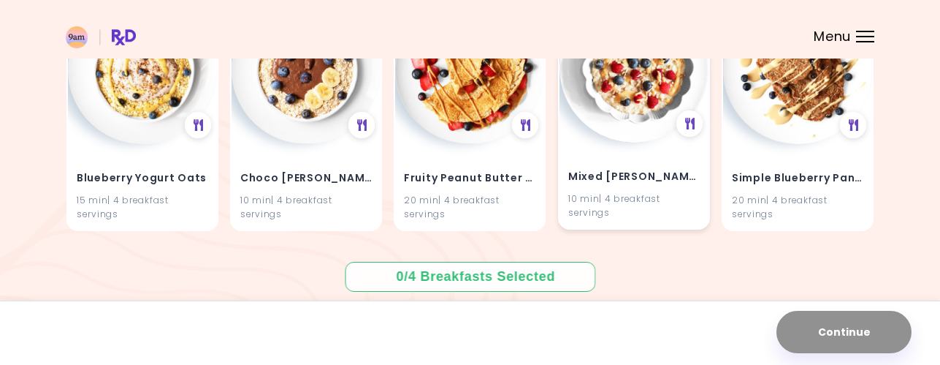
click at [658, 90] on img at bounding box center [634, 67] width 149 height 149
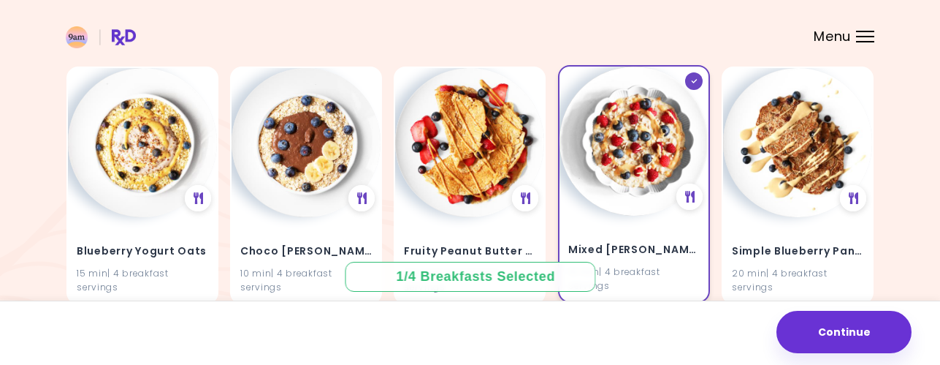
scroll to position [71, 0]
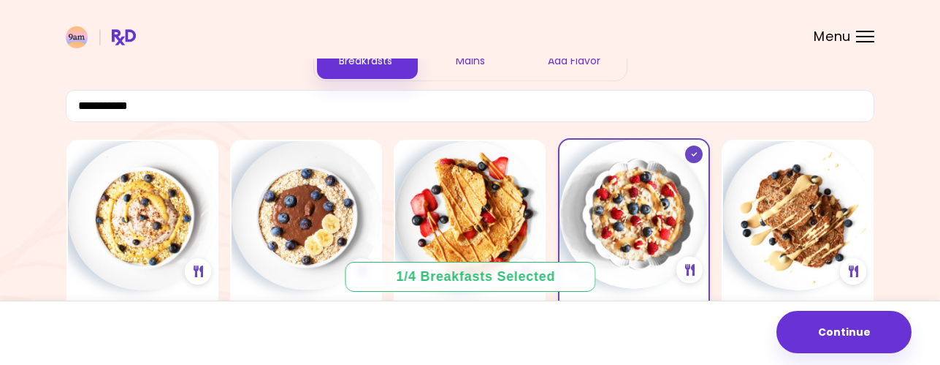
click at [690, 151] on div at bounding box center [694, 154] width 18 height 18
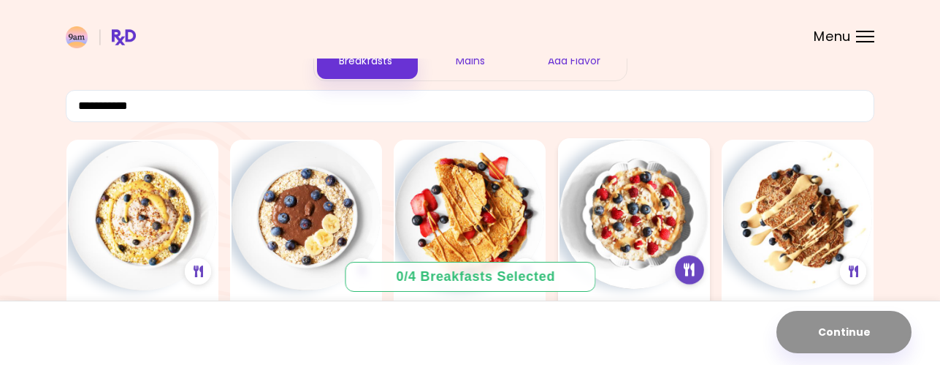
click at [690, 270] on icon at bounding box center [690, 269] width 11 height 13
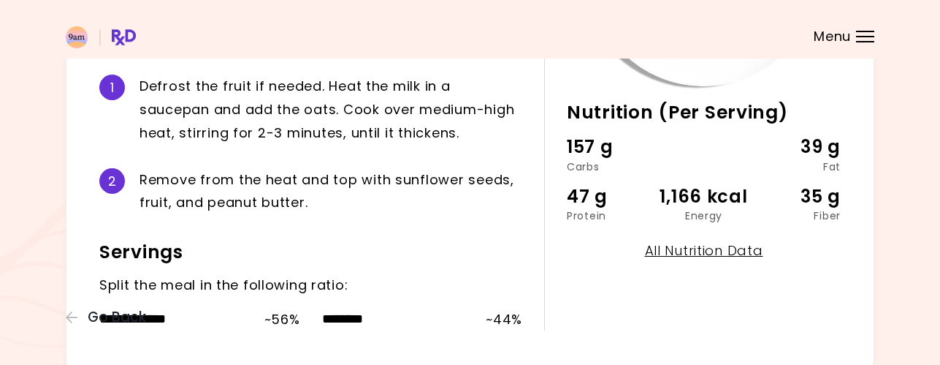
scroll to position [361, 0]
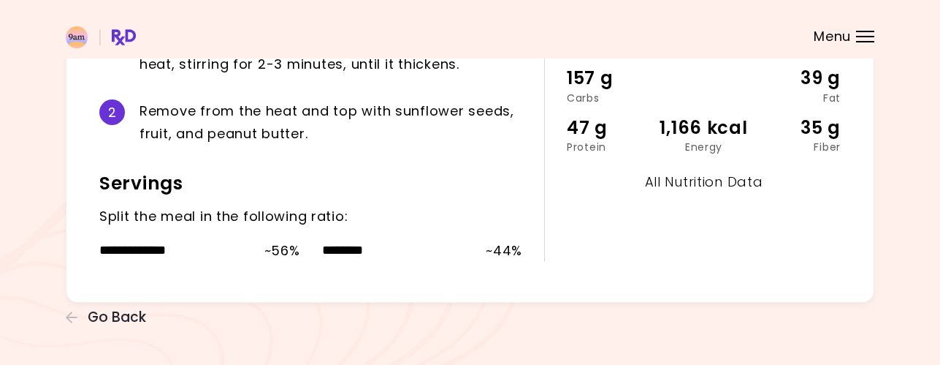
click at [736, 183] on link "All Nutrition Data" at bounding box center [704, 181] width 118 height 18
select select "*"
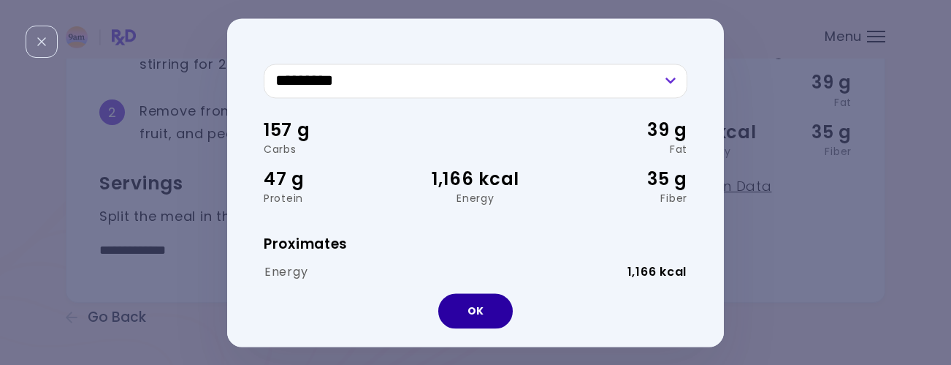
click at [487, 309] on button "OK" at bounding box center [475, 310] width 75 height 35
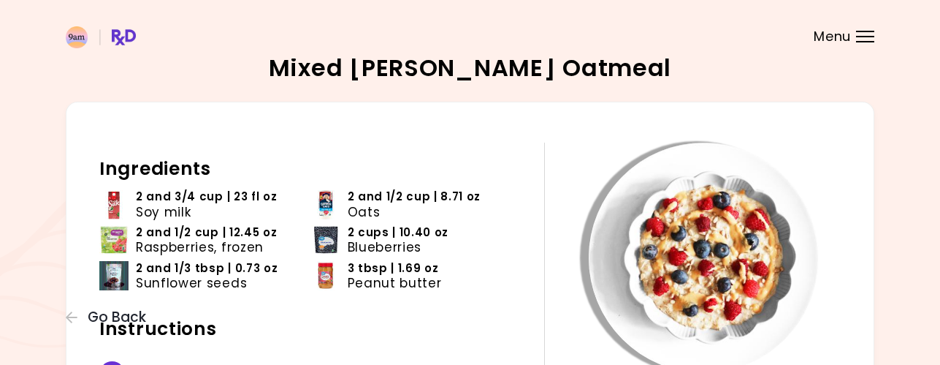
scroll to position [0, 0]
